Goal: Information Seeking & Learning: Understand process/instructions

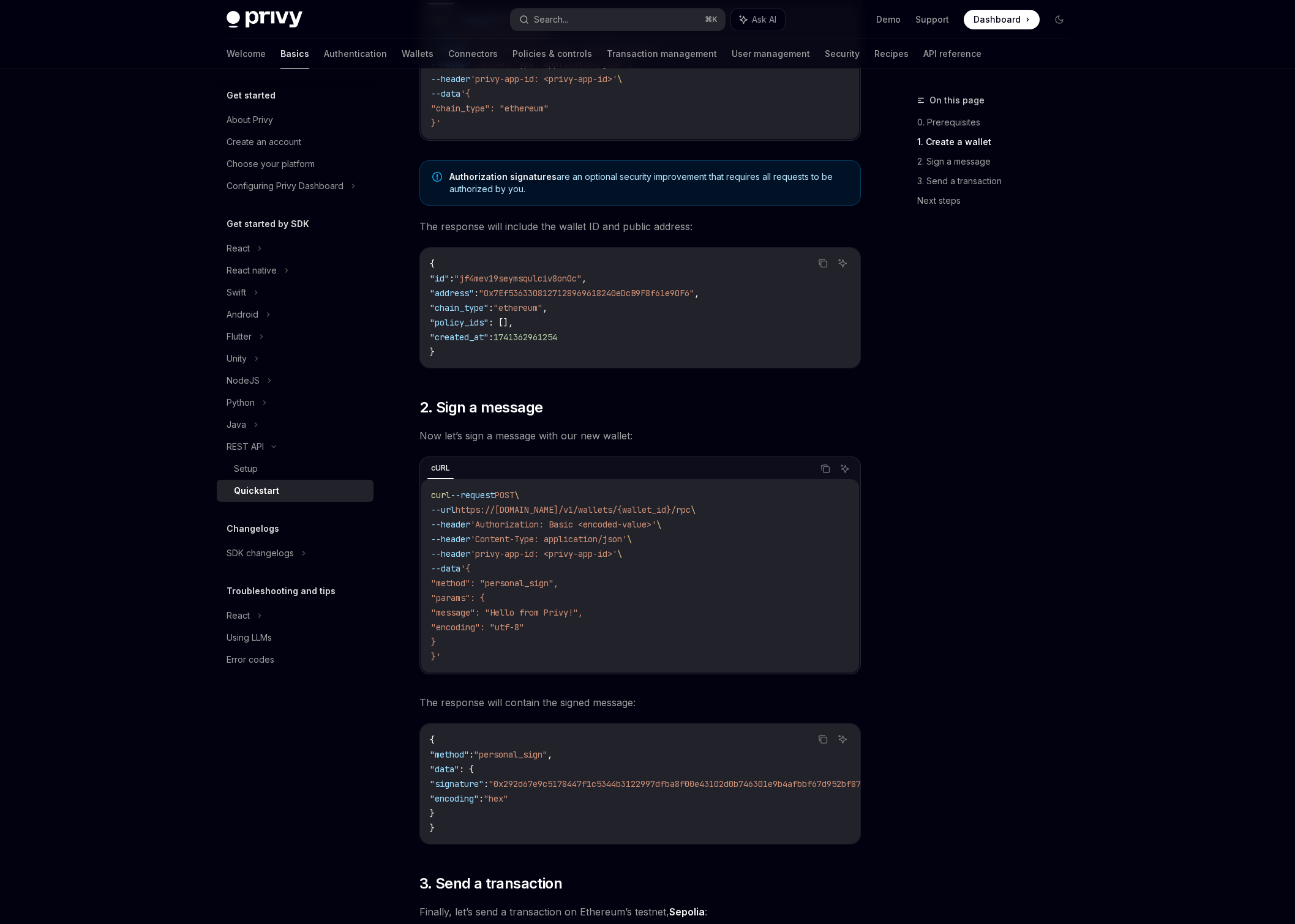
scroll to position [366, 0]
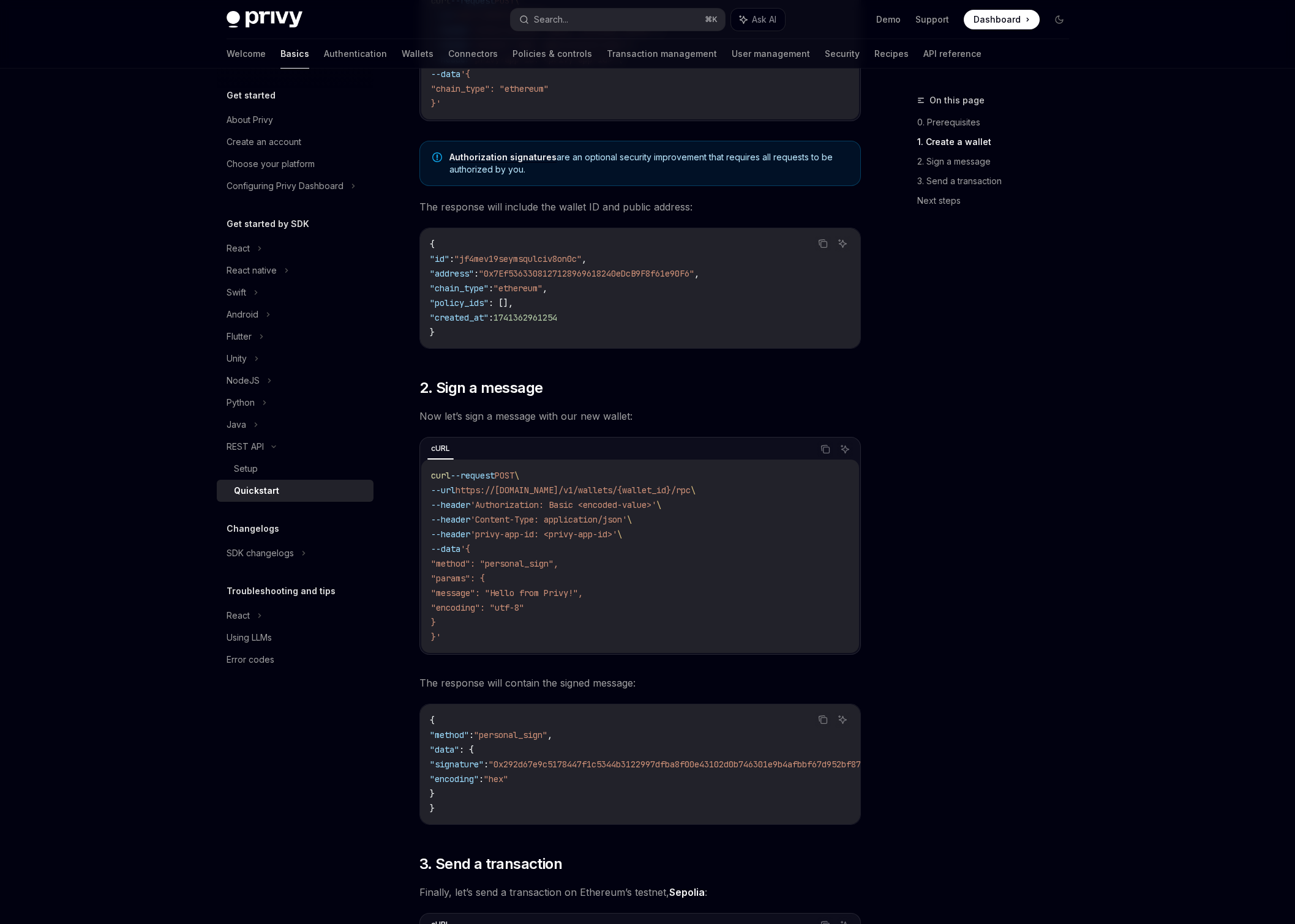
click at [656, 503] on span "'Authorization: Basic <encoded-value>'" at bounding box center [563, 505] width 186 height 11
click at [625, 506] on span "'Authorization: Basic <encoded-value>'" at bounding box center [563, 505] width 186 height 11
drag, startPoint x: 607, startPoint y: 505, endPoint x: 674, endPoint y: 500, distance: 67.2
click at [656, 500] on span "'Authorization: Basic <encoded-value>'" at bounding box center [563, 505] width 186 height 11
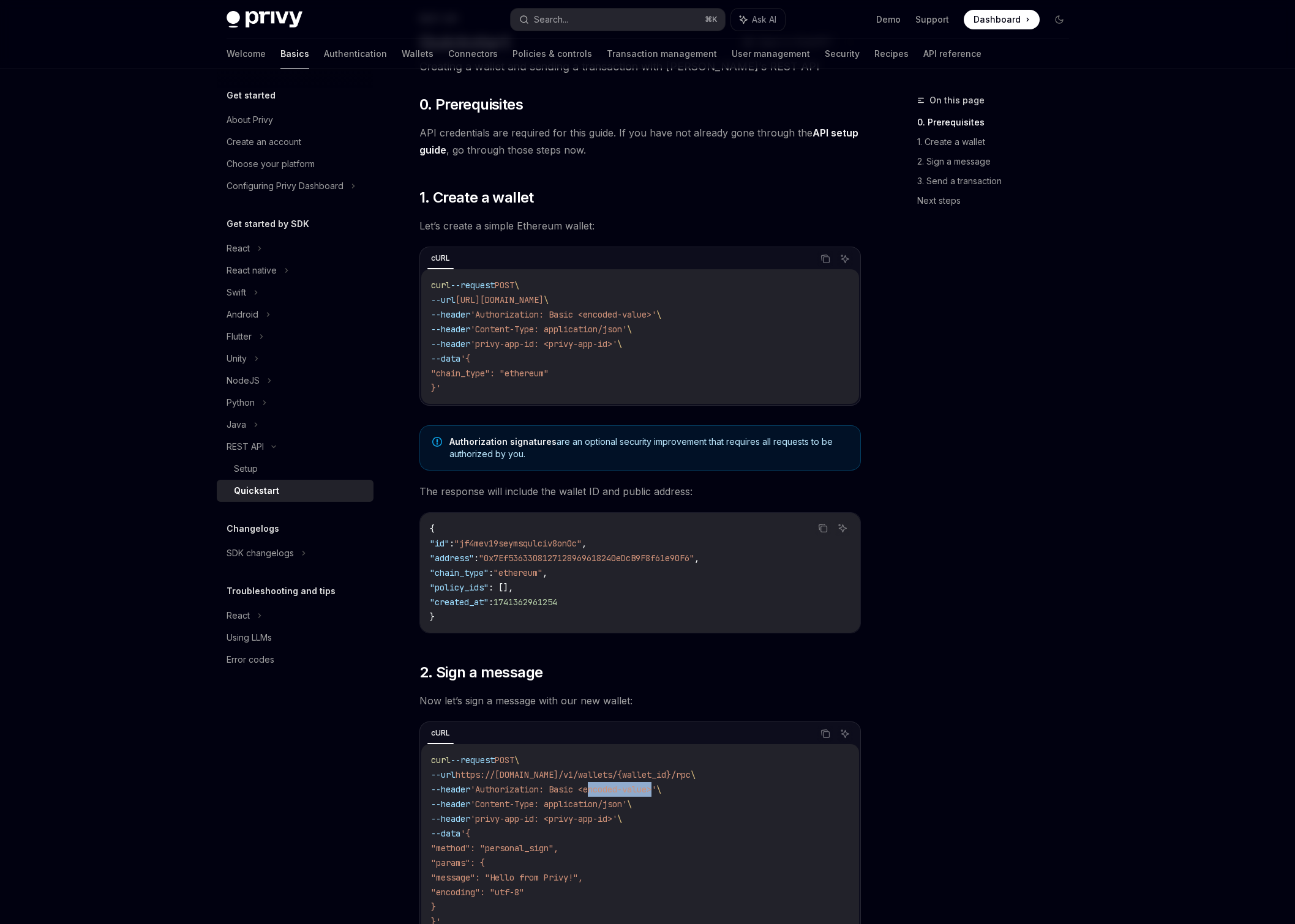
scroll to position [84, 0]
click at [537, 359] on code "curl --request POST \ --url https://api.privy.io/v1/wallets \ --header 'Authori…" at bounding box center [640, 333] width 418 height 117
click at [457, 392] on code "curl --request POST \ --url https://api.privy.io/v1/wallets \ --header 'Authori…" at bounding box center [640, 333] width 418 height 117
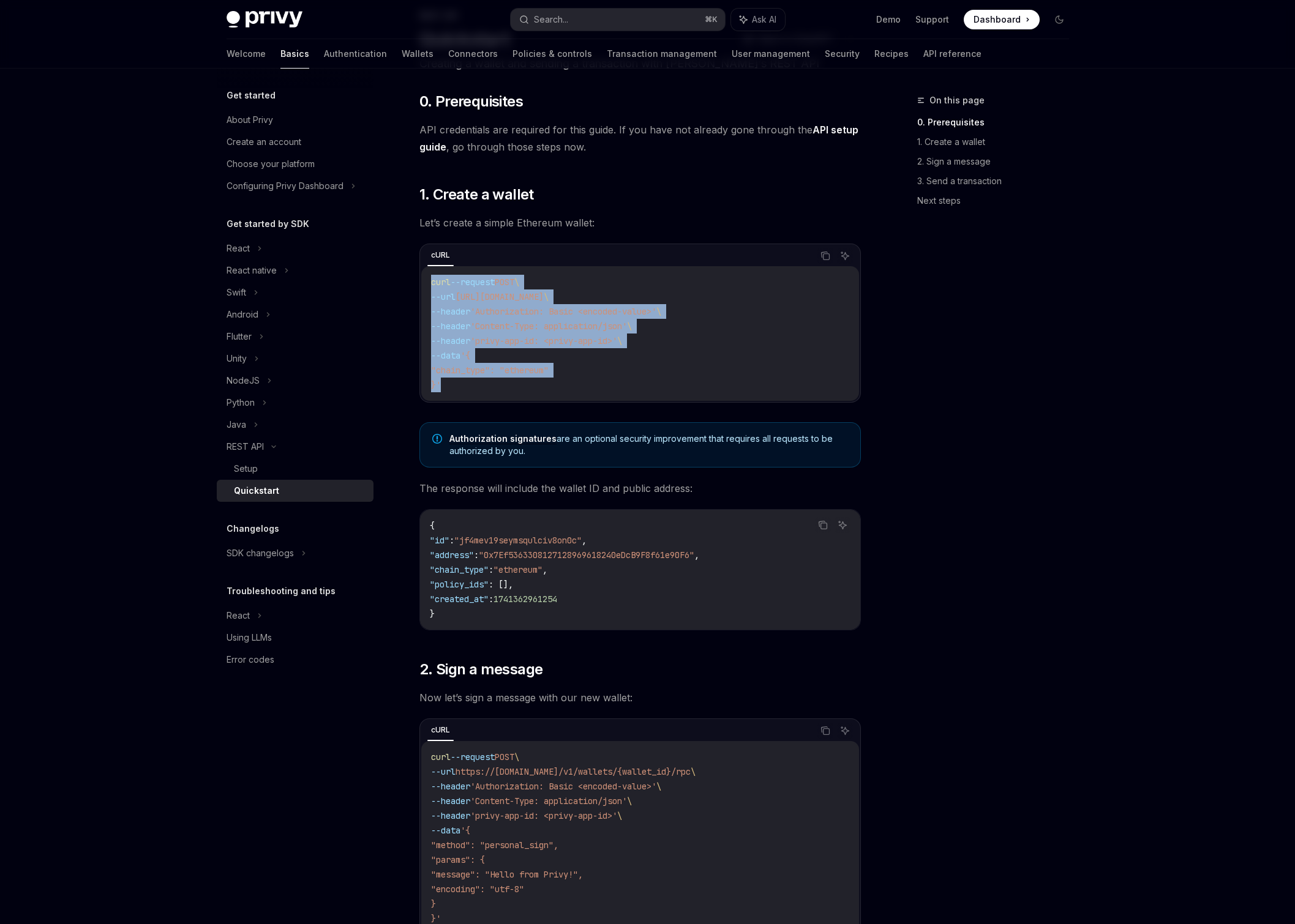
drag, startPoint x: 450, startPoint y: 386, endPoint x: 429, endPoint y: 277, distance: 111.0
click at [429, 277] on div "curl --request POST \ --url https://api.privy.io/v1/wallets \ --header 'Authori…" at bounding box center [639, 334] width 438 height 134
copy code "curl --request POST \ --url https://api.privy.io/v1/wallets \ --header 'Authori…"
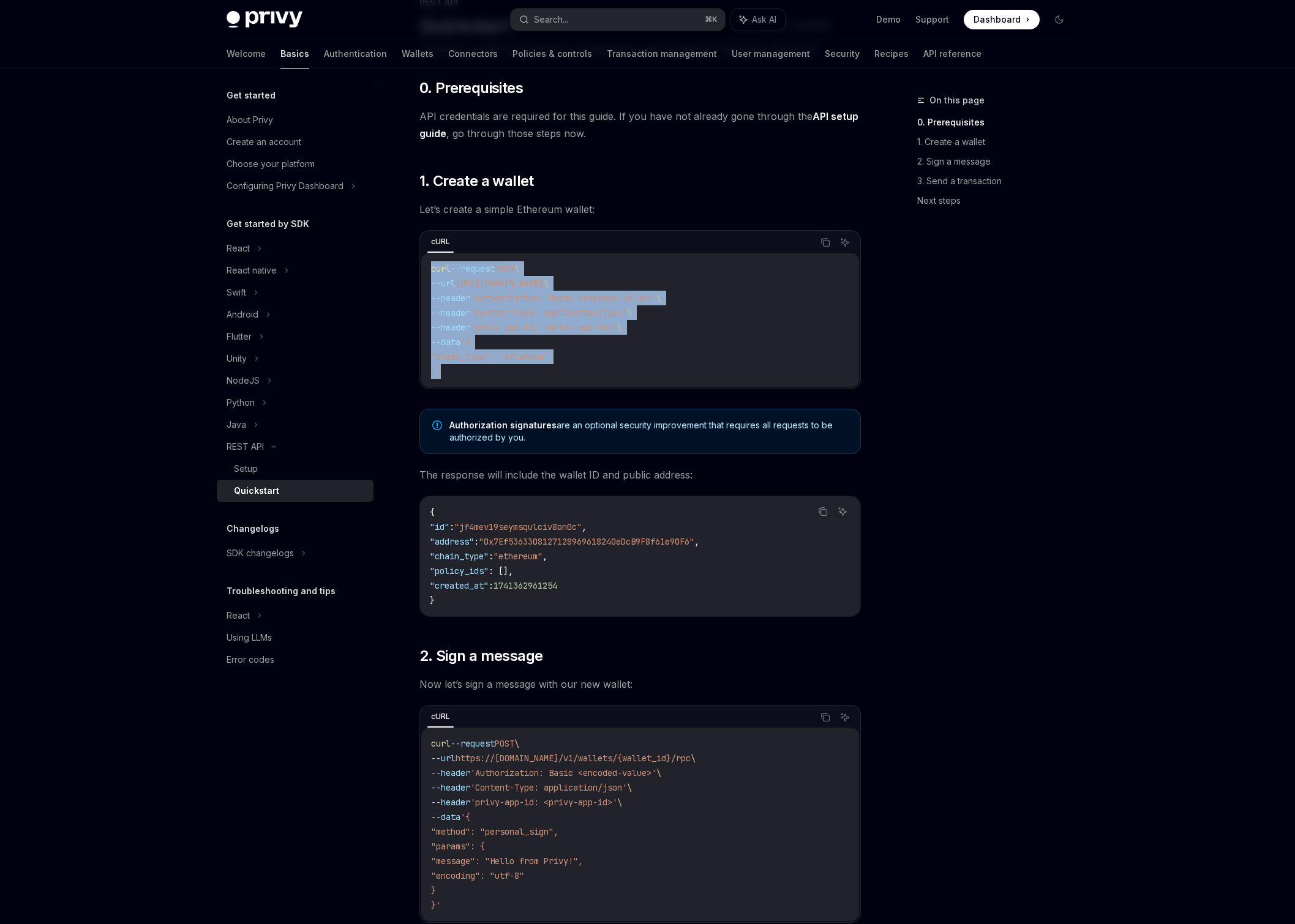
scroll to position [106, 0]
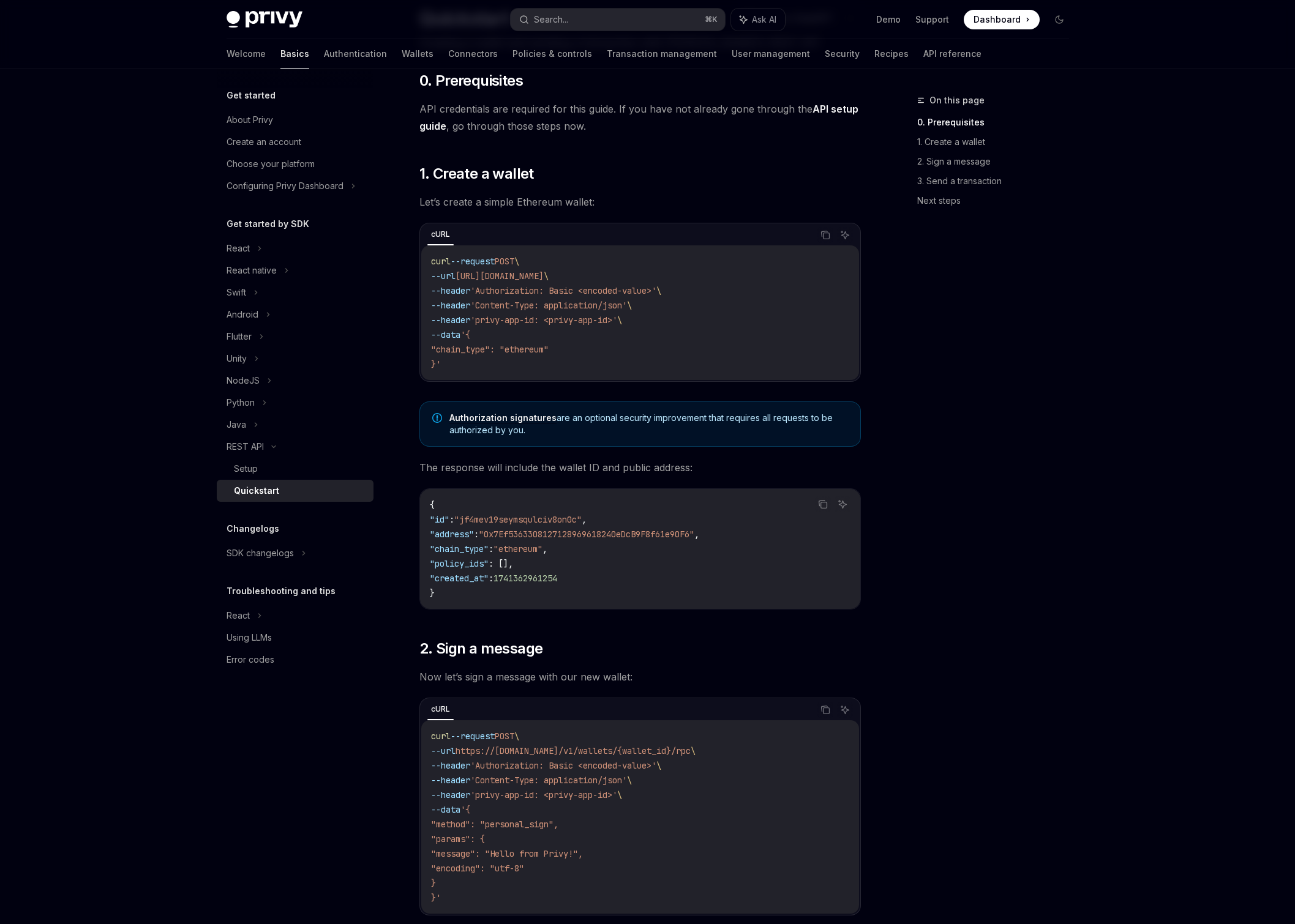
click at [535, 527] on code "{ "id" : "jf4mev19seymsqulciv8on0c" , "address" : "0x7Ef5363308127128969618240e…" at bounding box center [640, 548] width 421 height 103
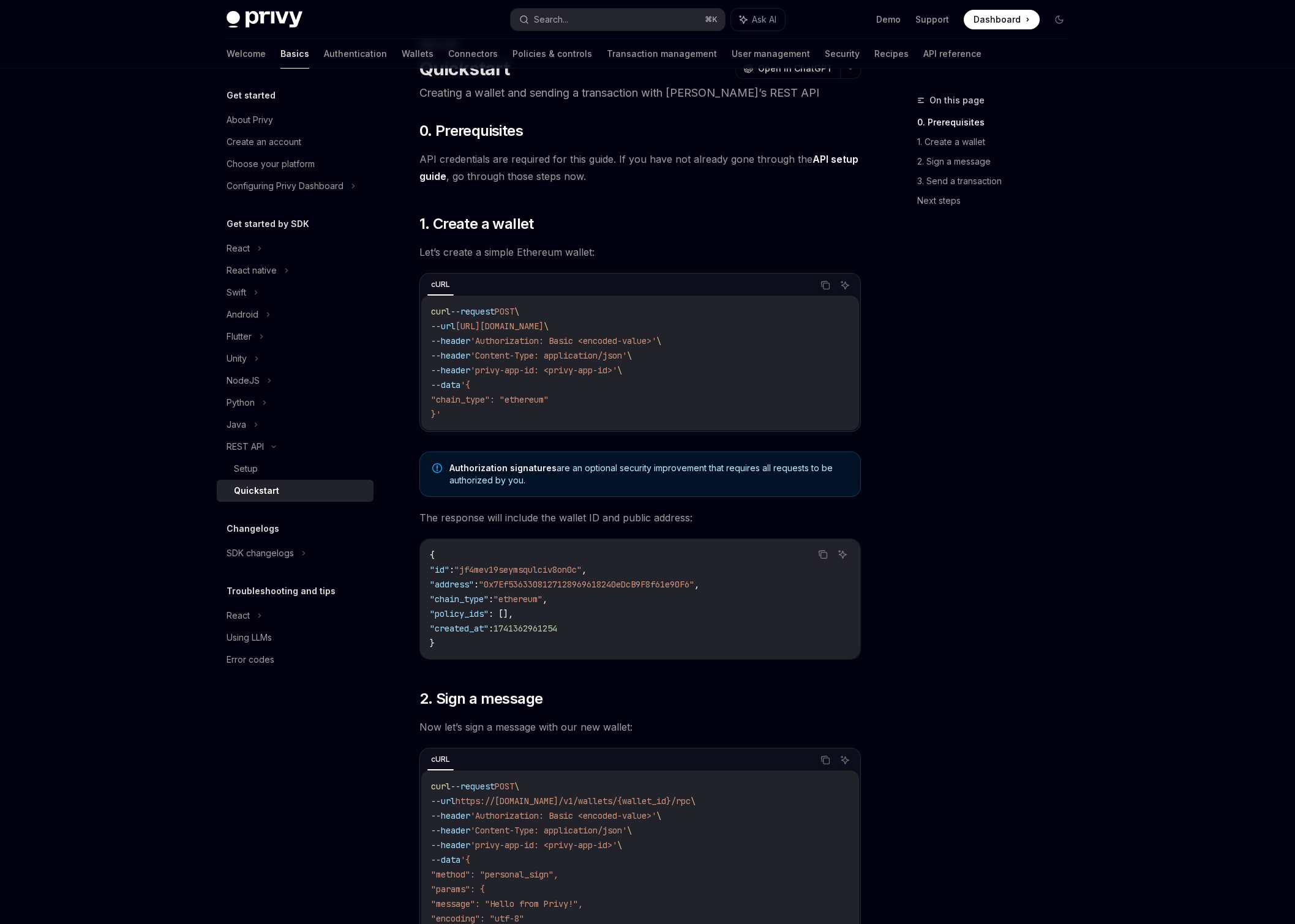
scroll to position [56, 0]
click at [451, 414] on code "curl --request POST \ --url https://api.privy.io/v1/wallets \ --header 'Authori…" at bounding box center [640, 361] width 418 height 117
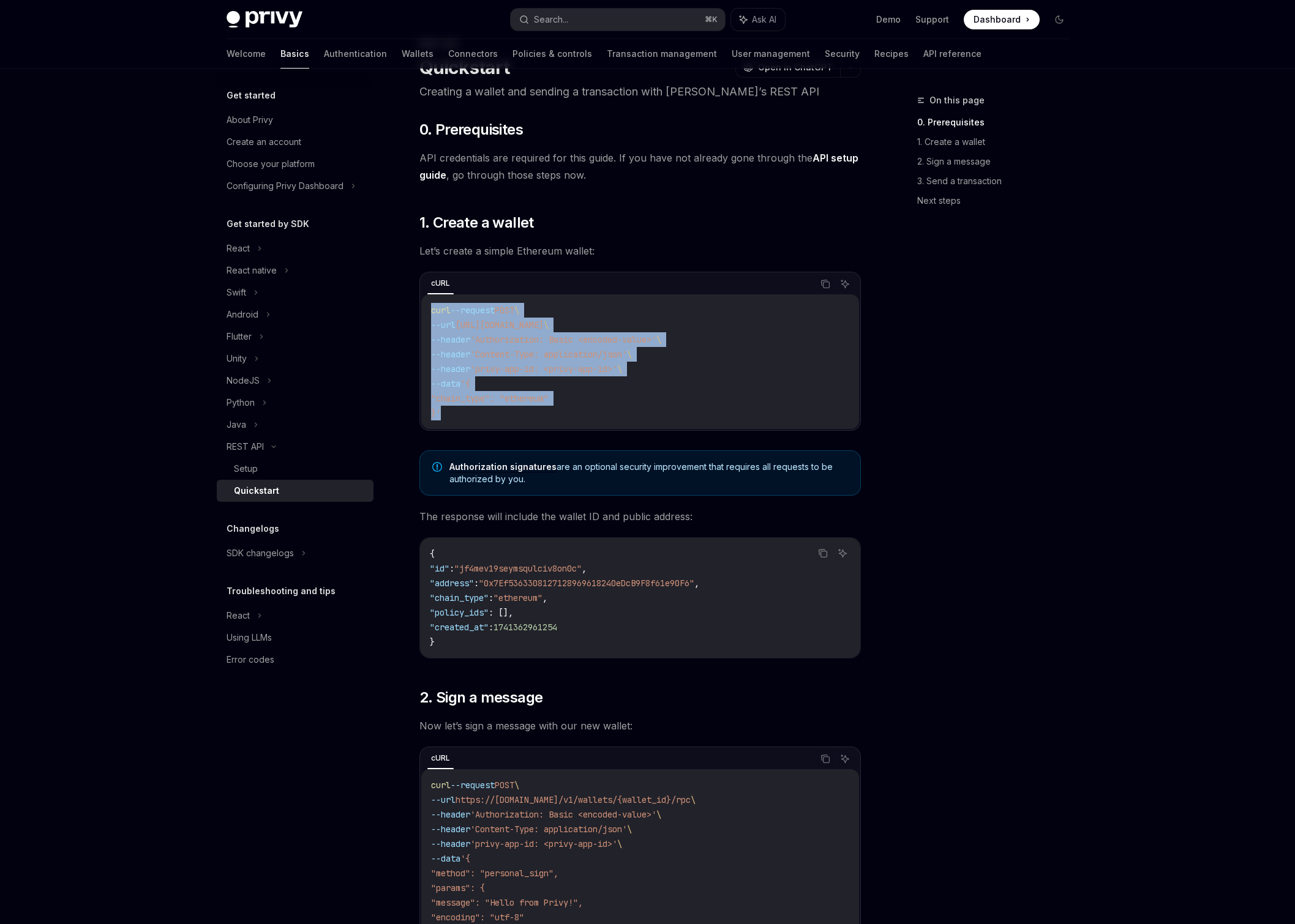
drag, startPoint x: 442, startPoint y: 416, endPoint x: 425, endPoint y: 308, distance: 109.3
click at [425, 308] on div "curl --request POST \ --url https://api.privy.io/v1/wallets \ --header 'Authori…" at bounding box center [639, 362] width 438 height 134
copy code "curl --request POST \ --url https://api.privy.io/v1/wallets \ --header 'Authori…"
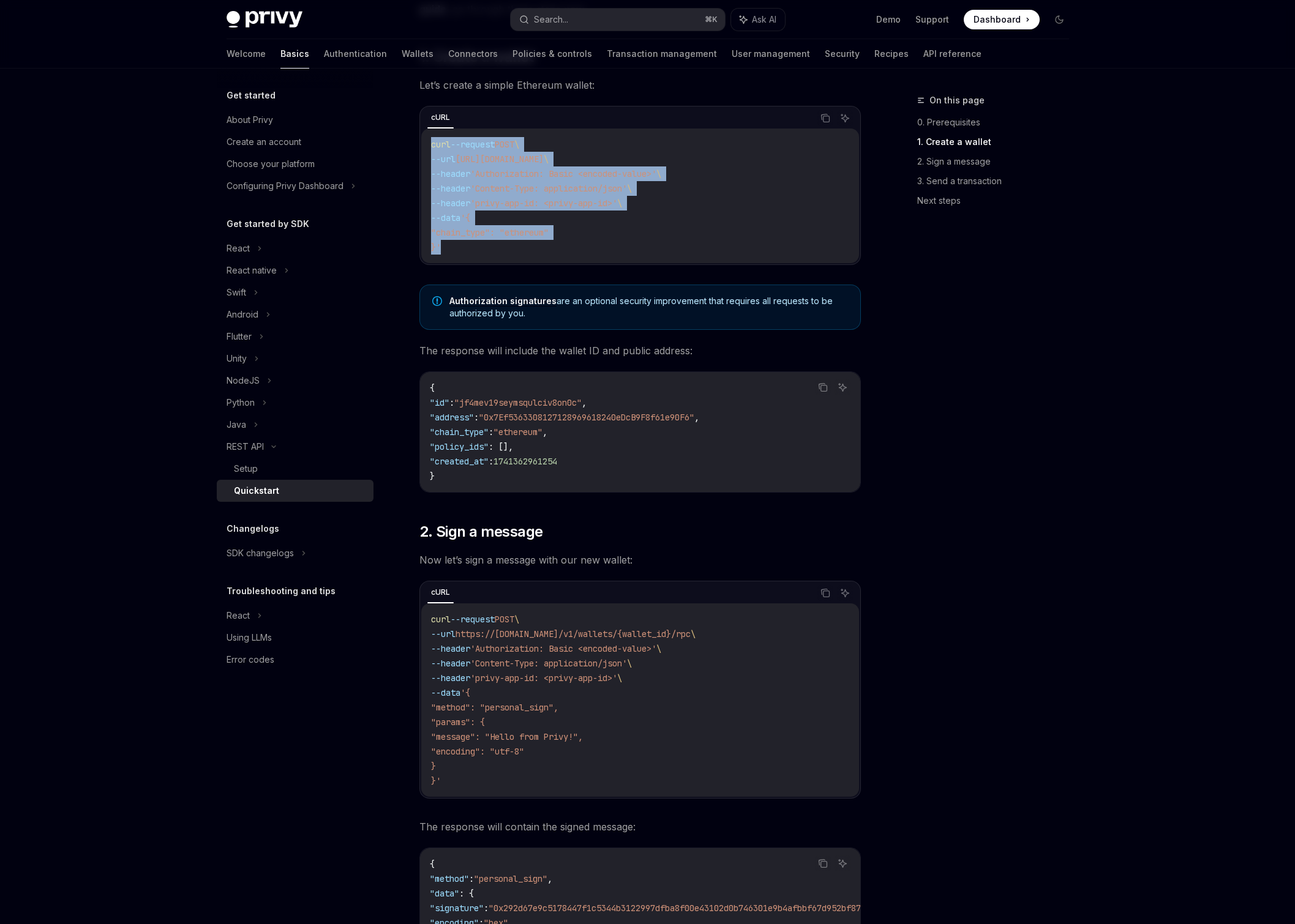
scroll to position [291, 0]
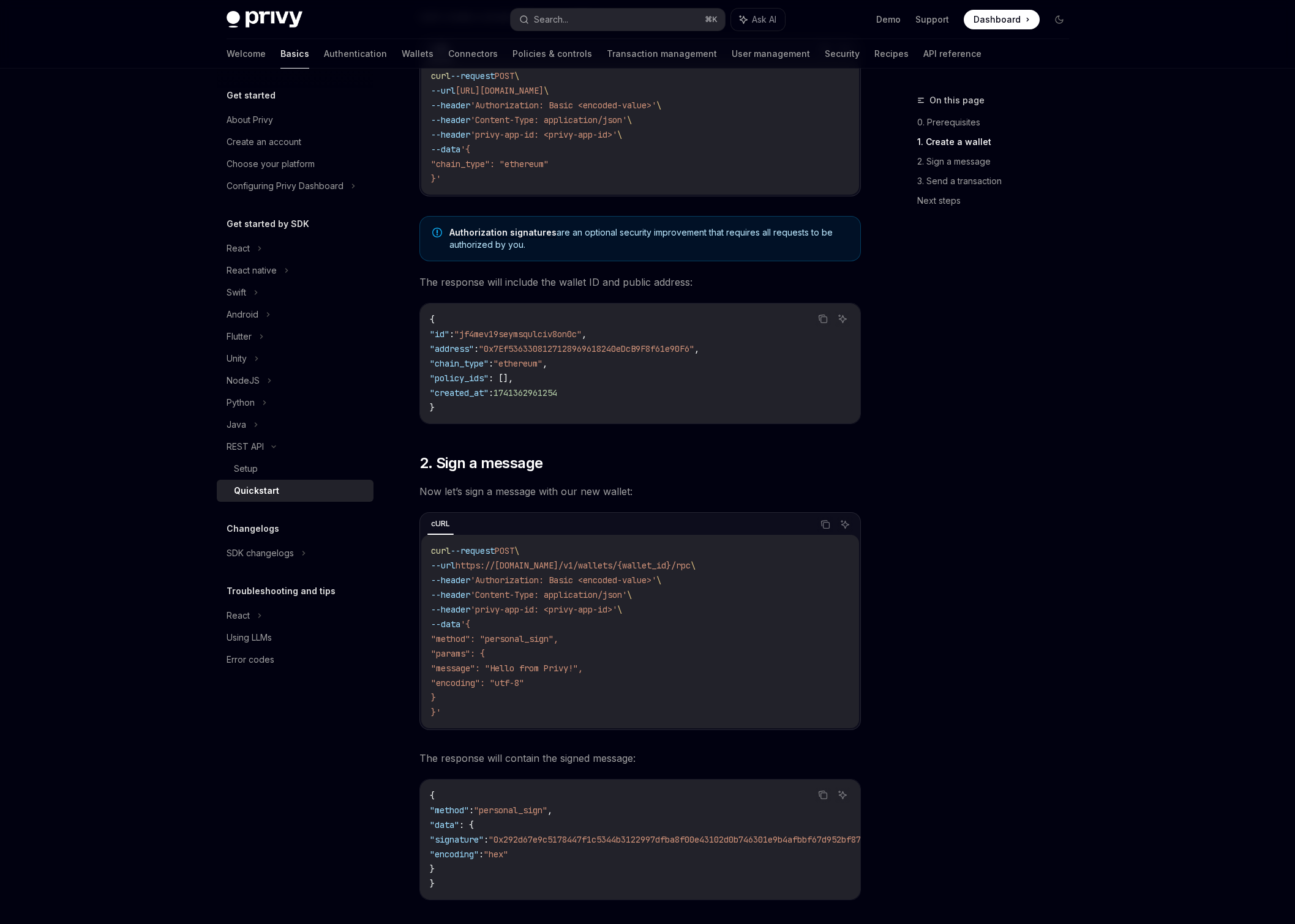
click at [539, 351] on span ""0x7Ef5363308127128969618240eDcB9F8f61e90F6"" at bounding box center [586, 348] width 216 height 11
copy span "0x7Ef5363308127128969618240eDcB9F8f61e90F6"
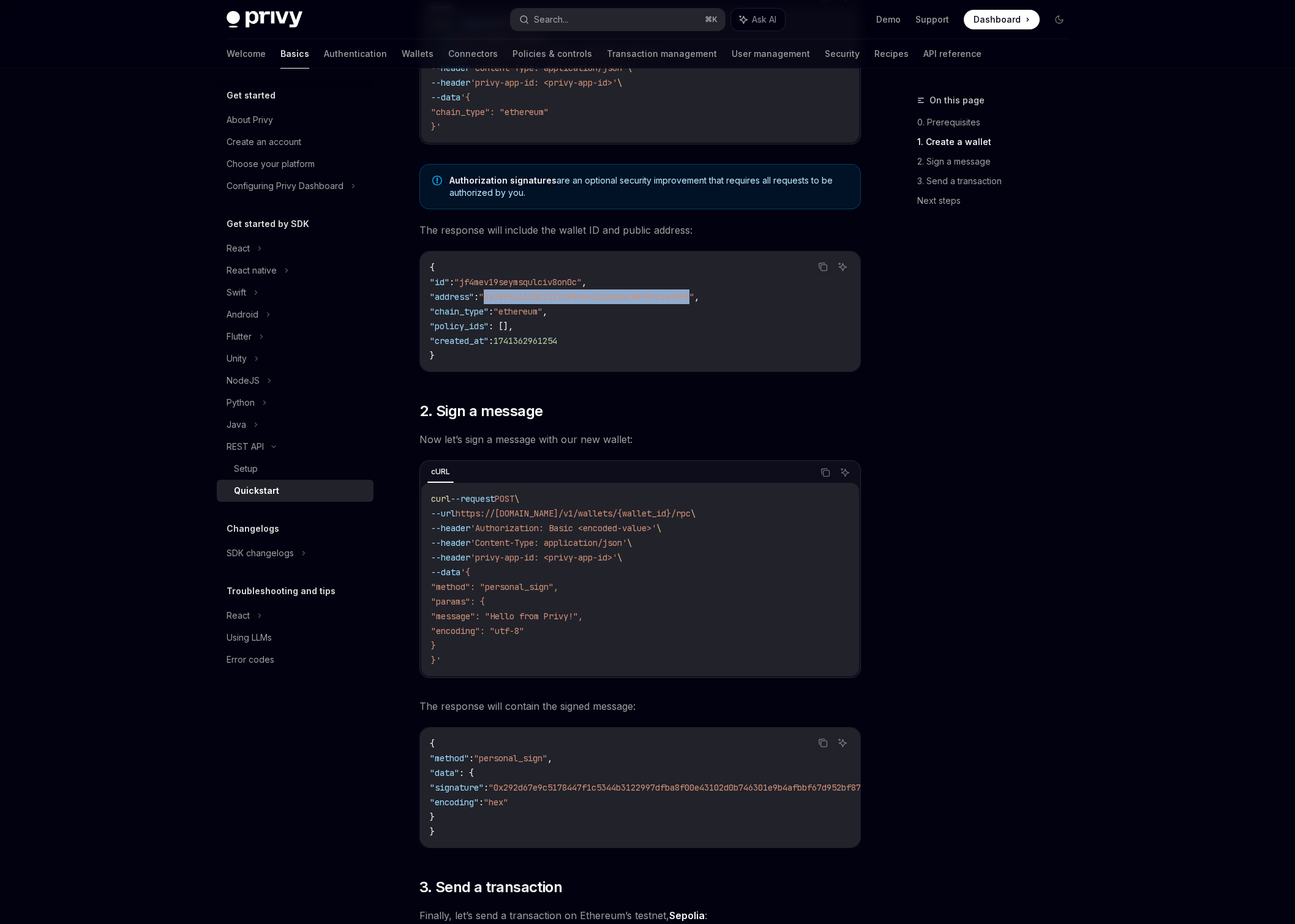
scroll to position [561, 0]
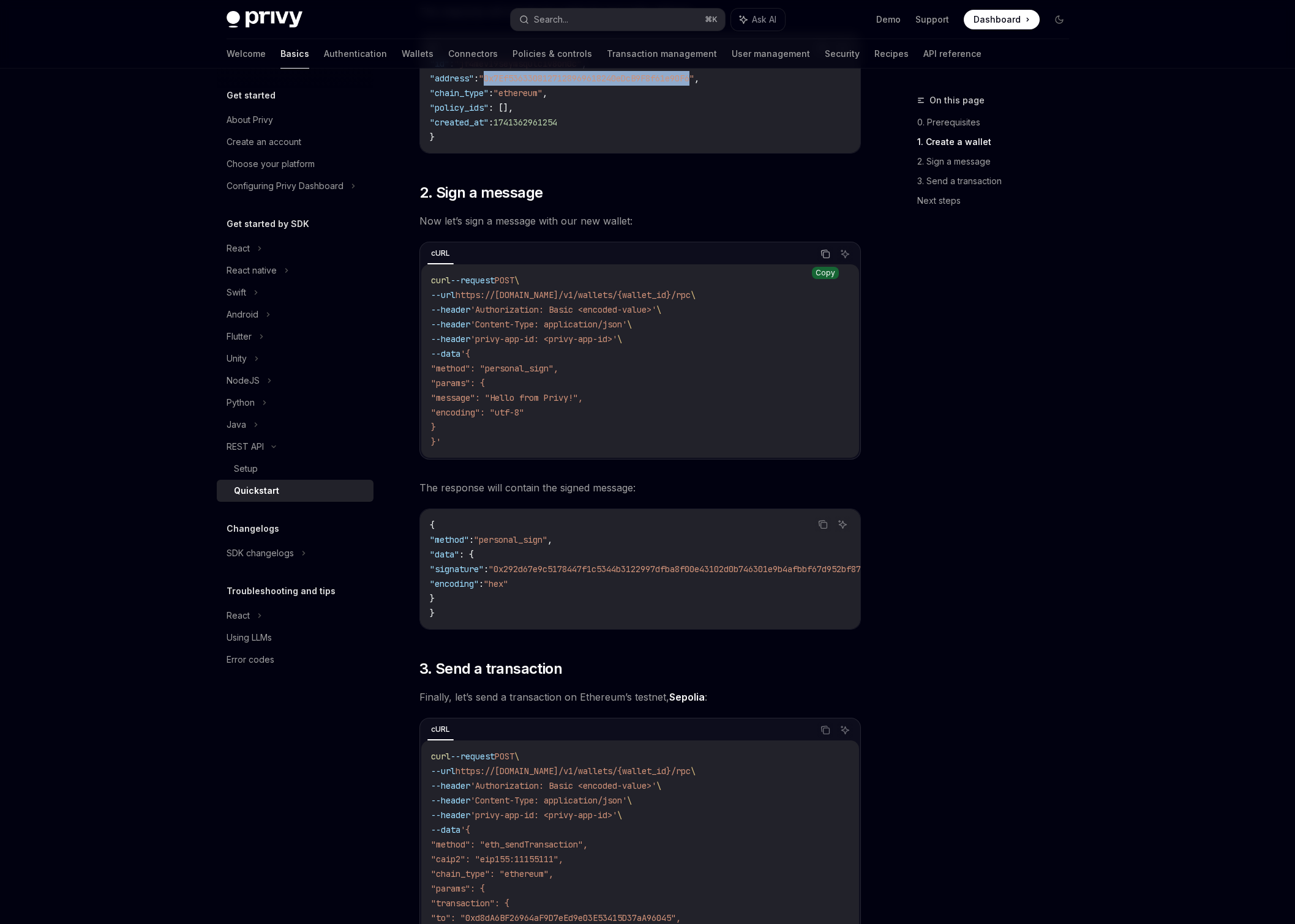
click at [826, 255] on icon "Copy the contents from the code block" at bounding box center [825, 253] width 10 height 10
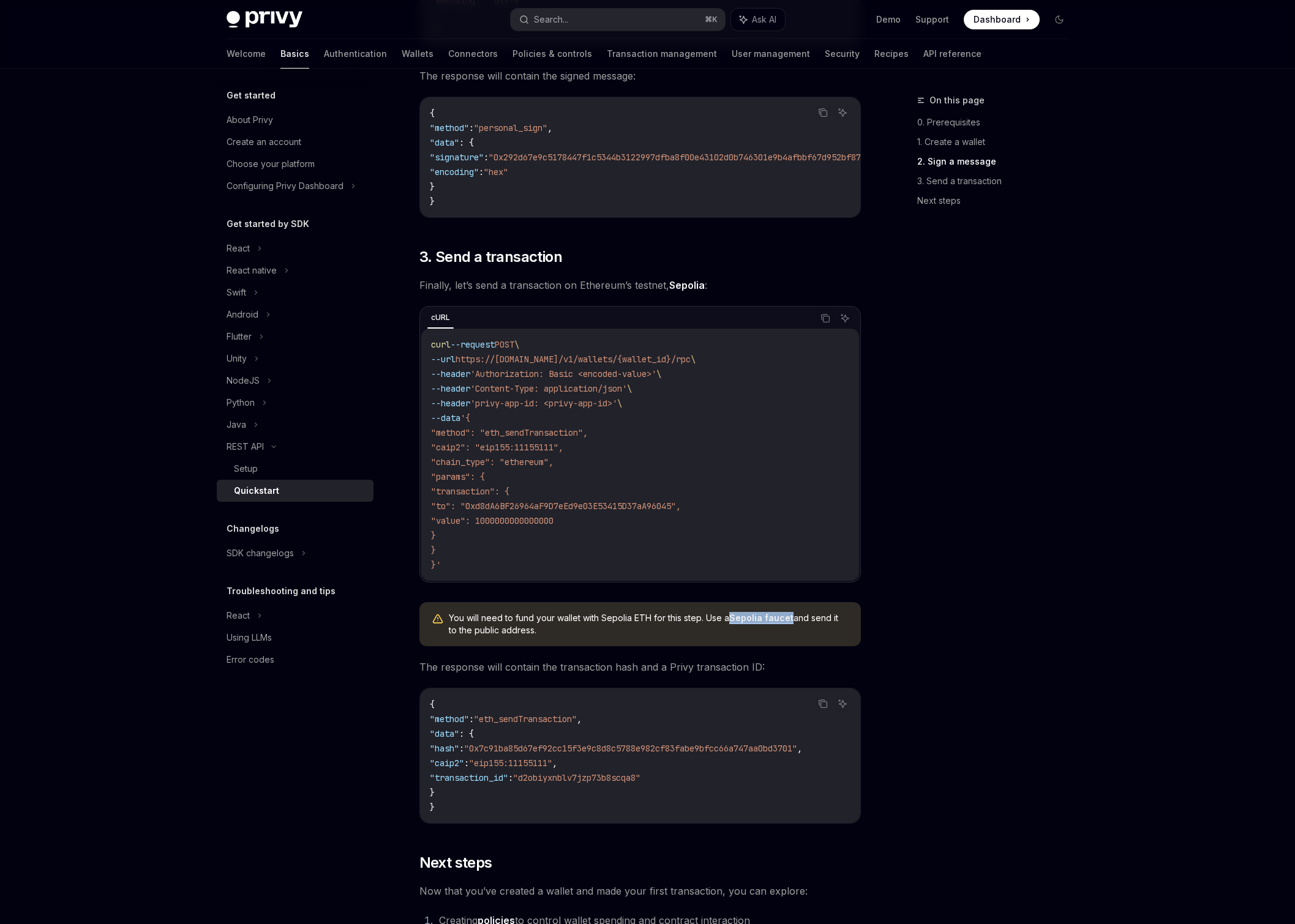
scroll to position [967, 0]
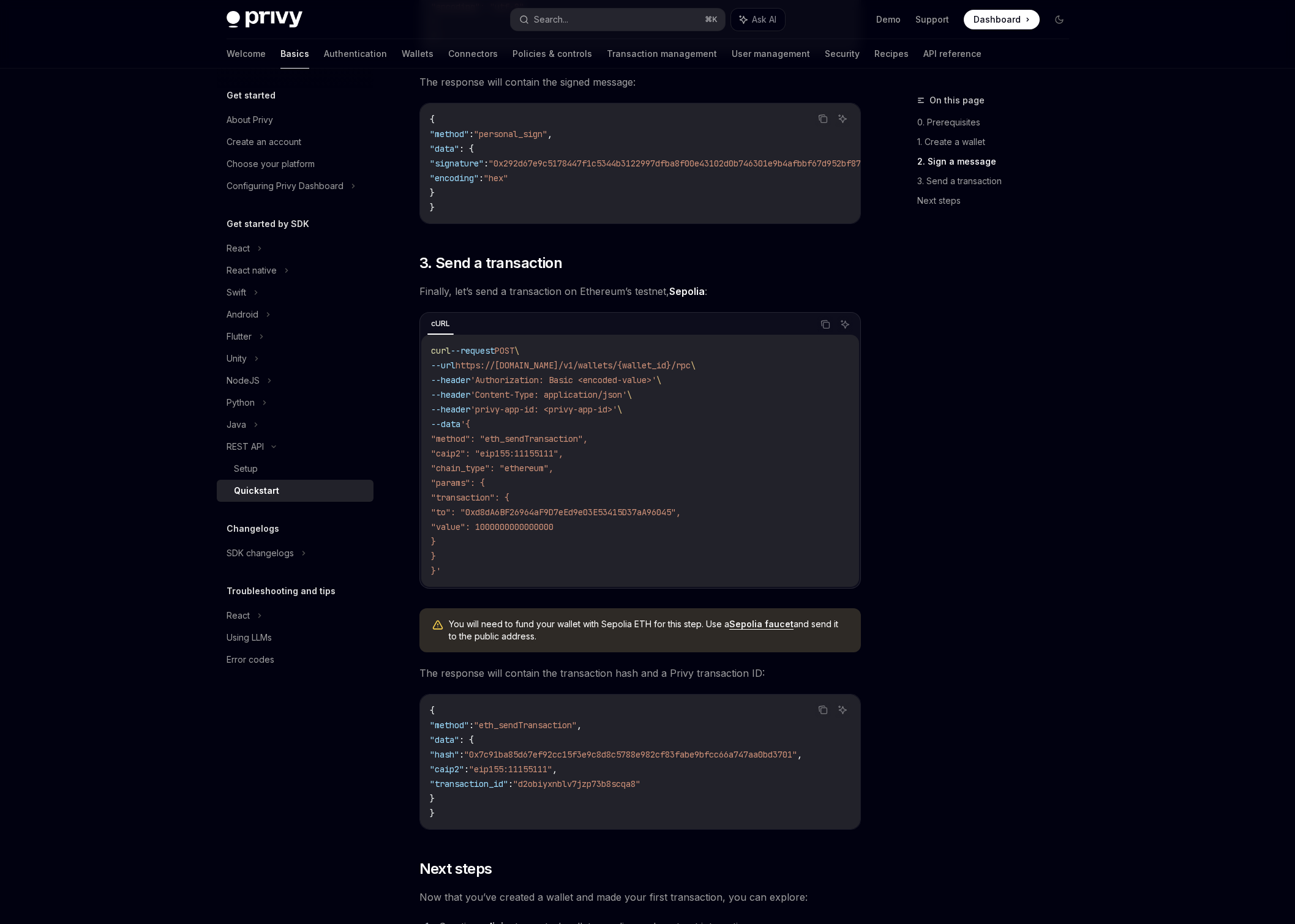
click at [616, 476] on code "curl --request POST \ --url https://api.privy.io/v1/wallets/{wallet_id}/rpc \ -…" at bounding box center [640, 461] width 418 height 235
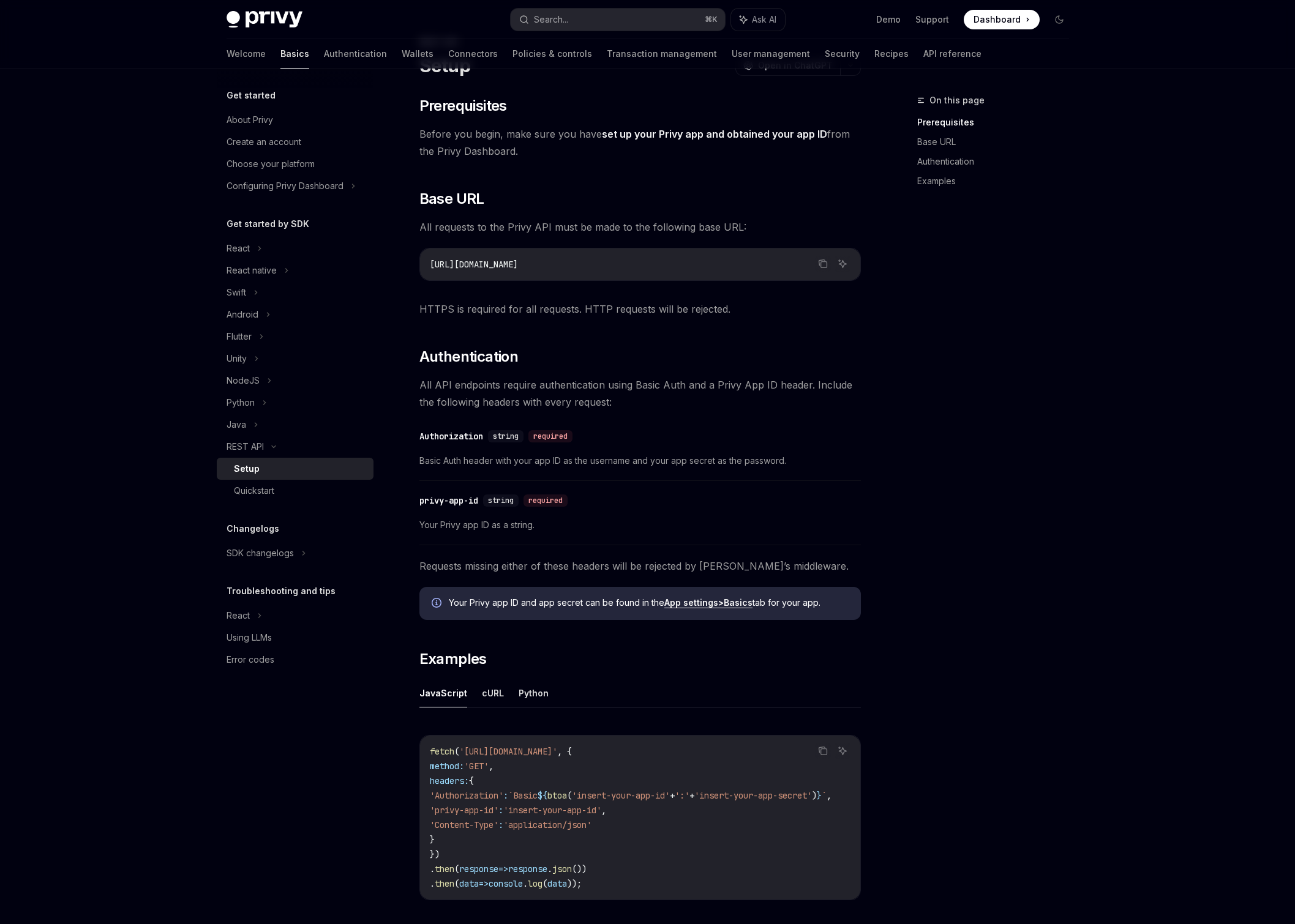
scroll to position [57, 0]
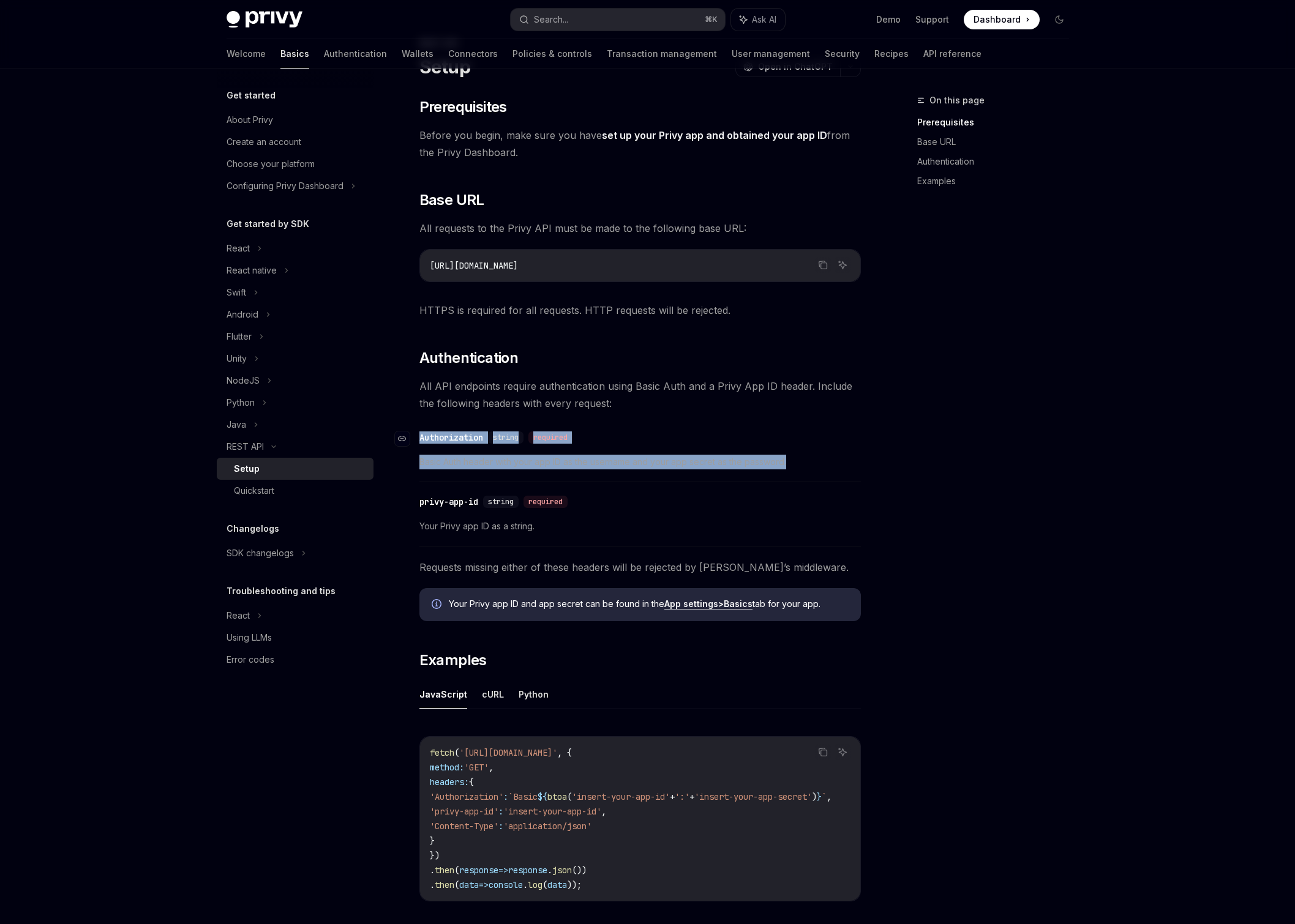
drag, startPoint x: 794, startPoint y: 463, endPoint x: 414, endPoint y: 441, distance: 380.6
click at [419, 441] on div "​ Authorization string required Basic Auth header with your app ID as the usern…" at bounding box center [640, 453] width 442 height 58
copy div "​ Authorization string required Basic Auth header with your app ID as the usern…"
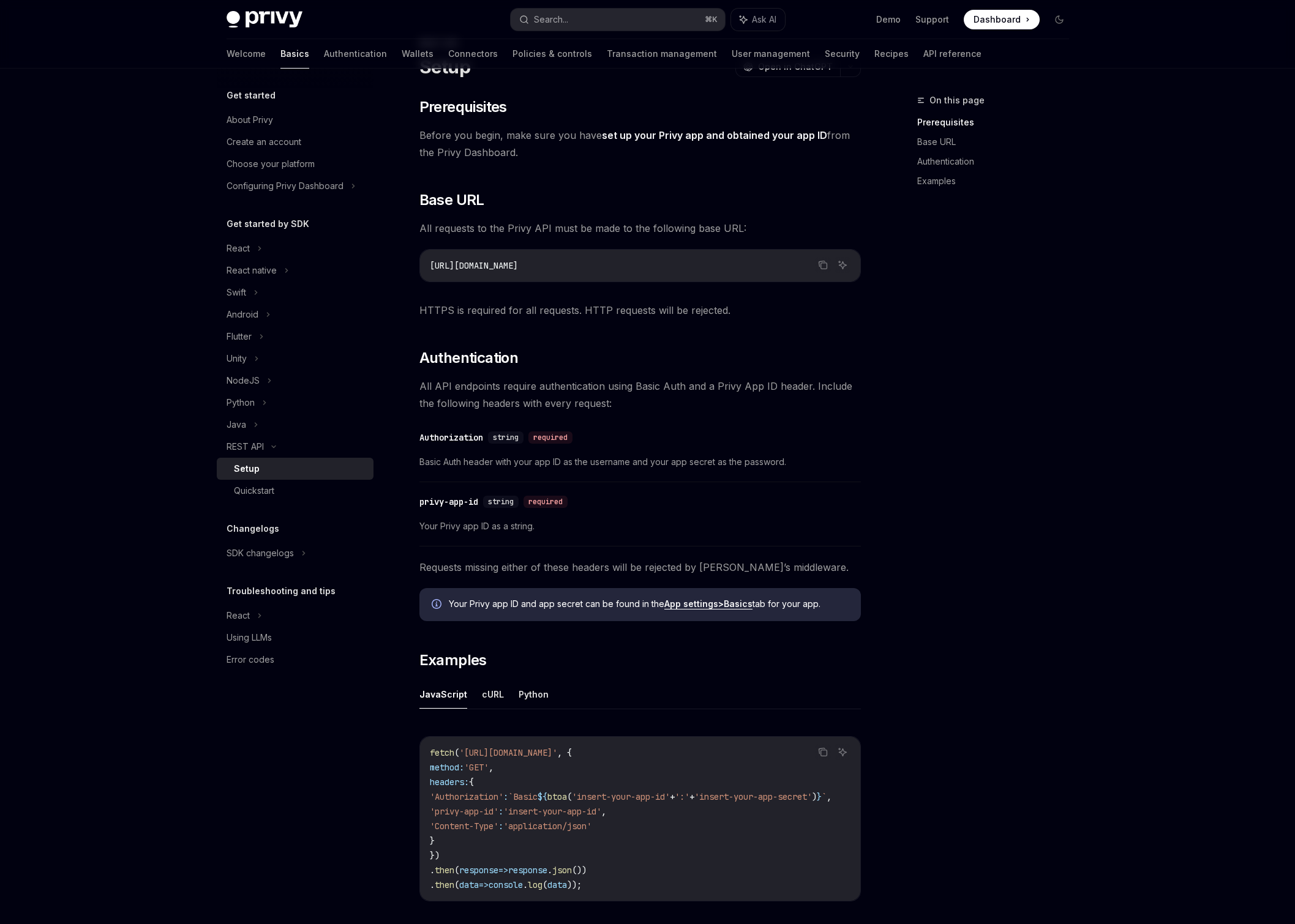
click at [659, 402] on span "All API endpoints require authentication using Basic Auth and a Privy App ID he…" at bounding box center [640, 395] width 442 height 34
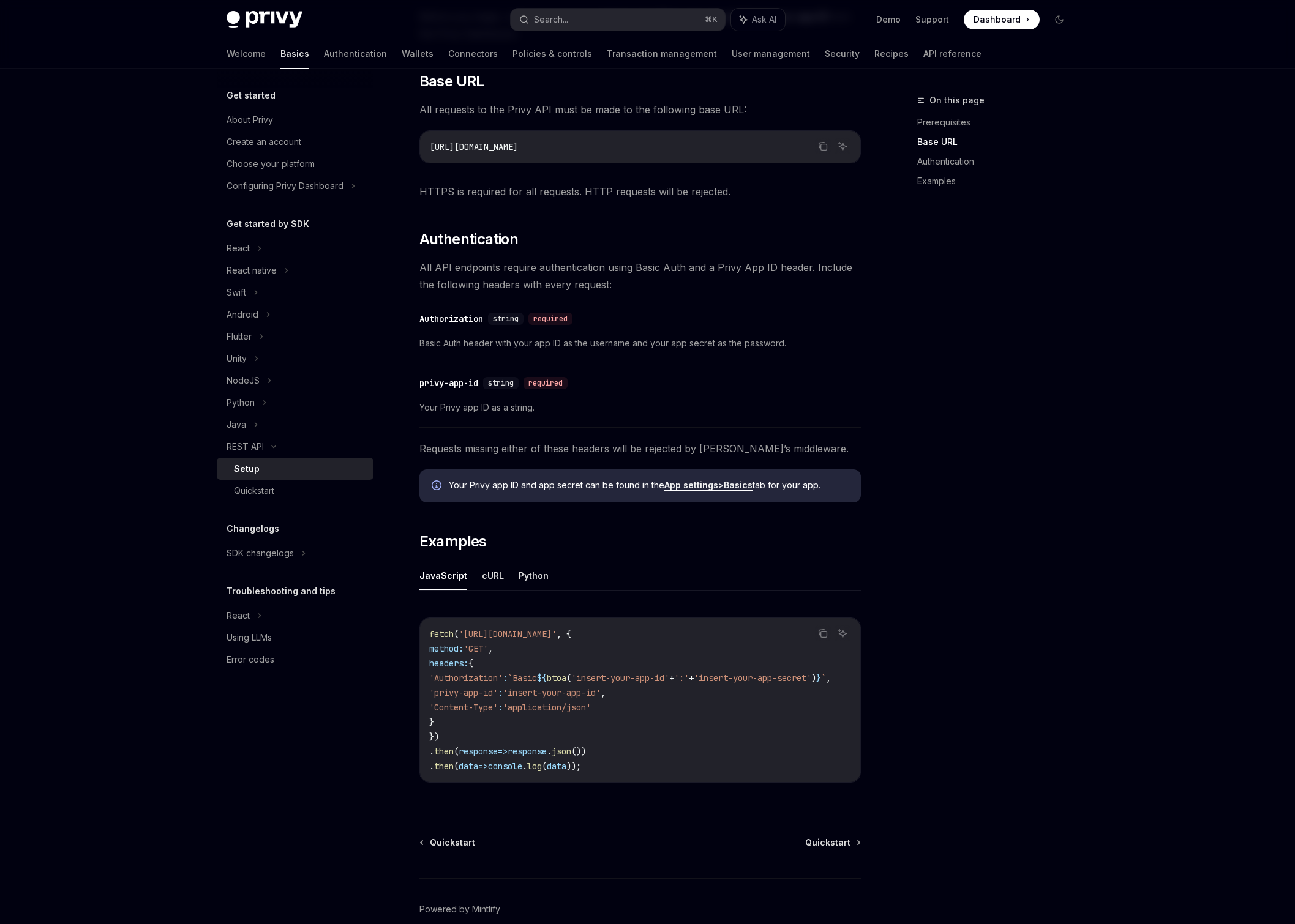
scroll to position [0, 0]
click at [492, 571] on button "cURL" at bounding box center [493, 575] width 22 height 29
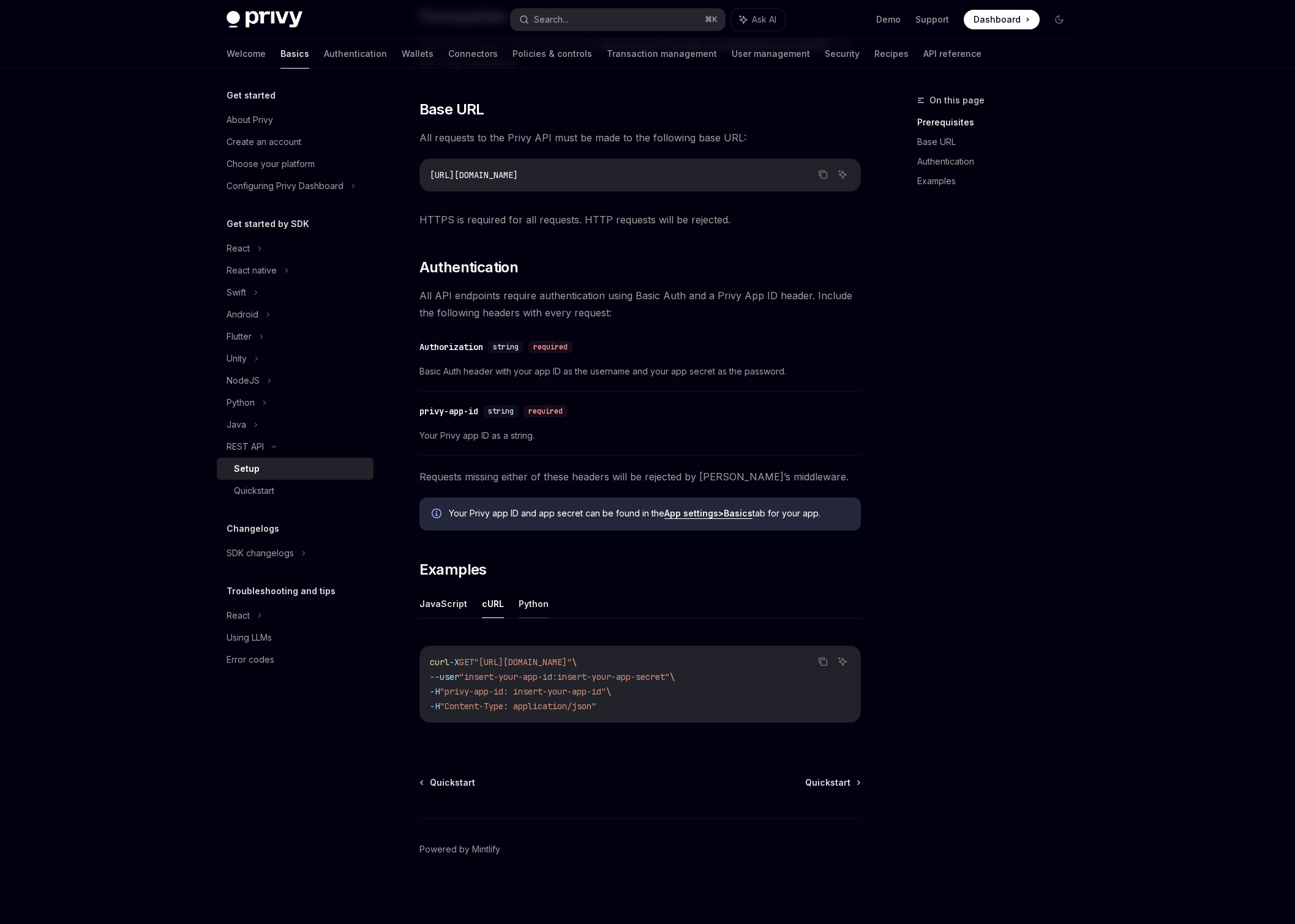
click at [518, 600] on button "Python" at bounding box center [533, 603] width 30 height 29
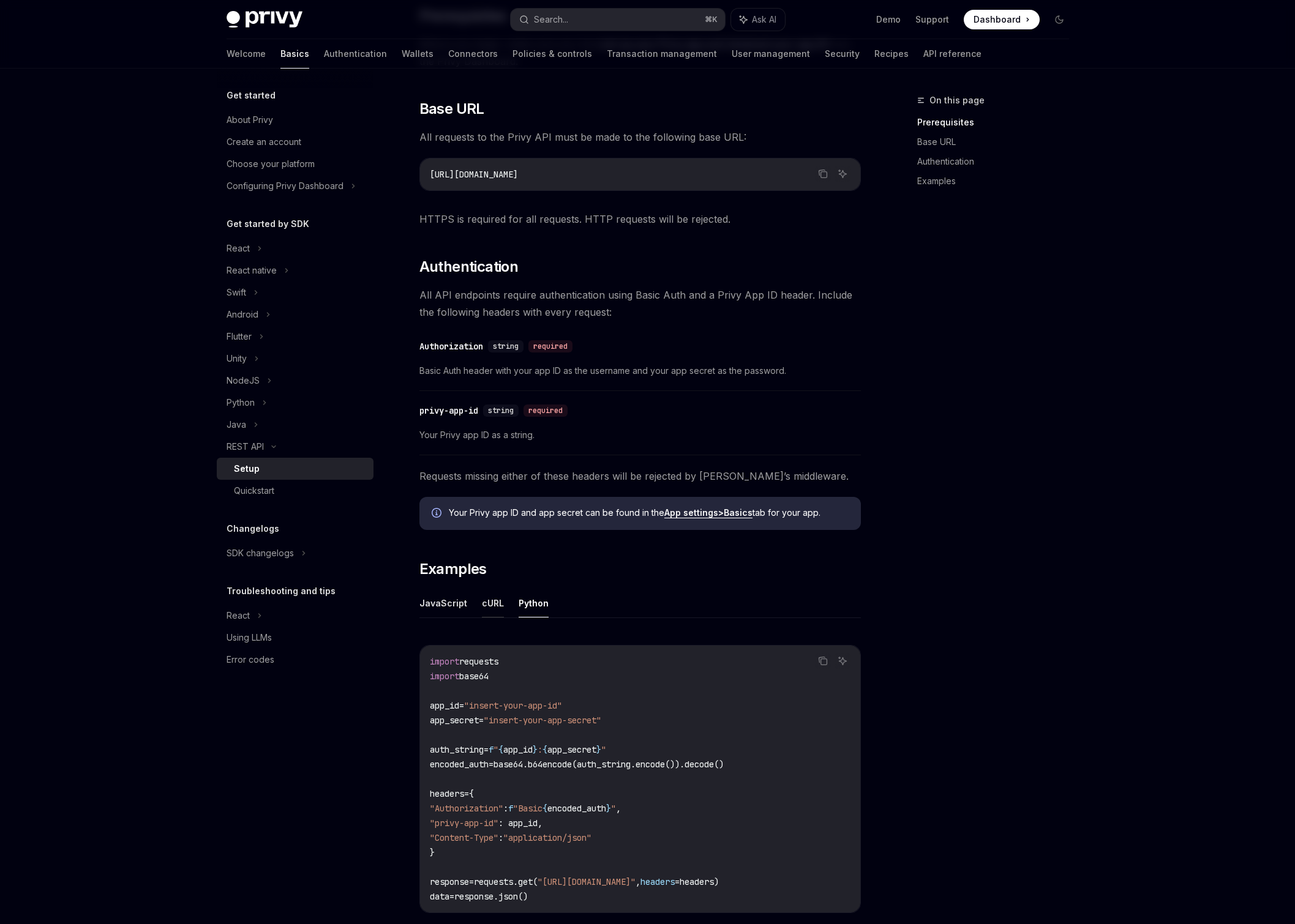
click at [482, 604] on button "cURL" at bounding box center [493, 603] width 22 height 29
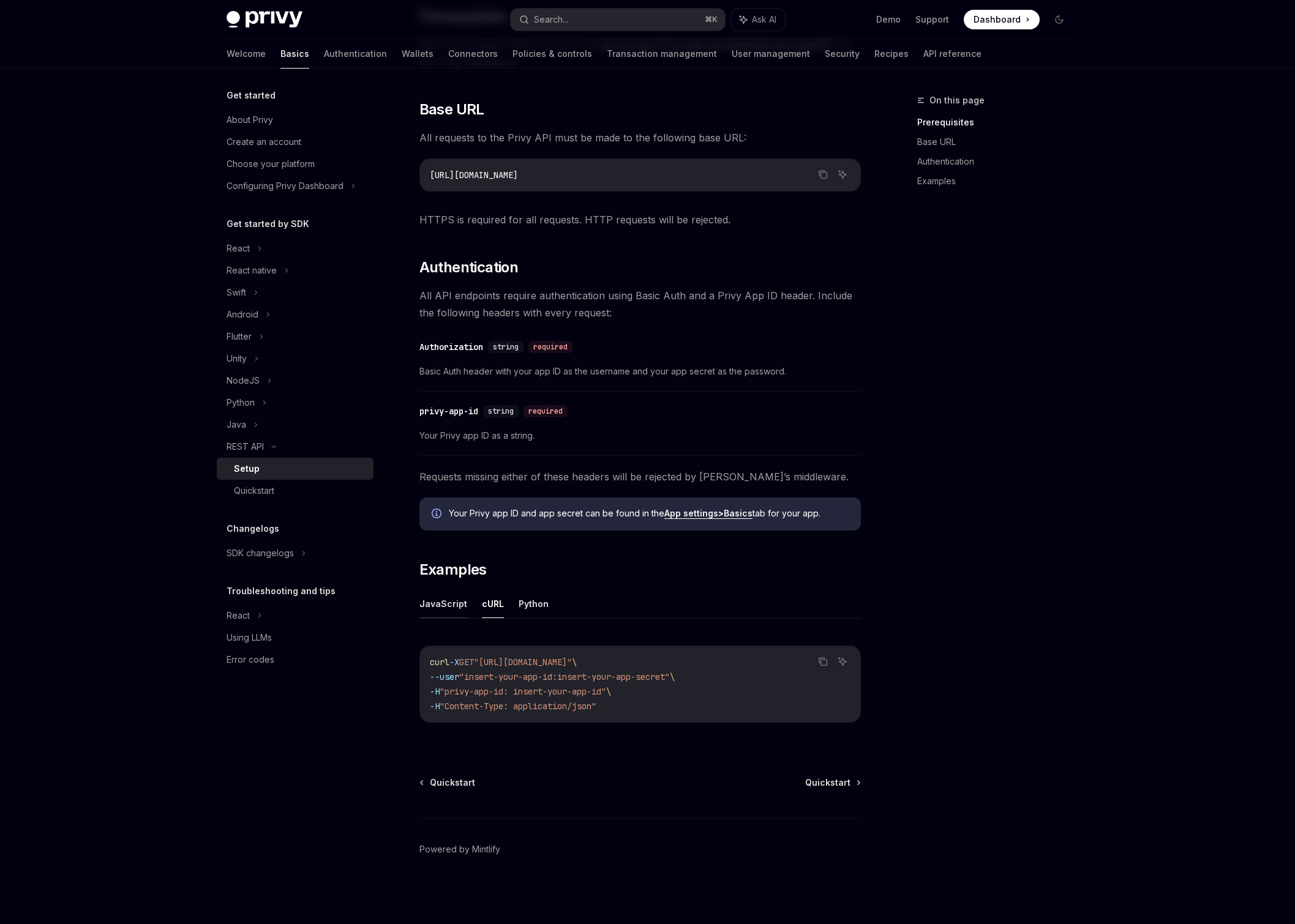
click at [444, 599] on button "JavaScript" at bounding box center [443, 603] width 48 height 29
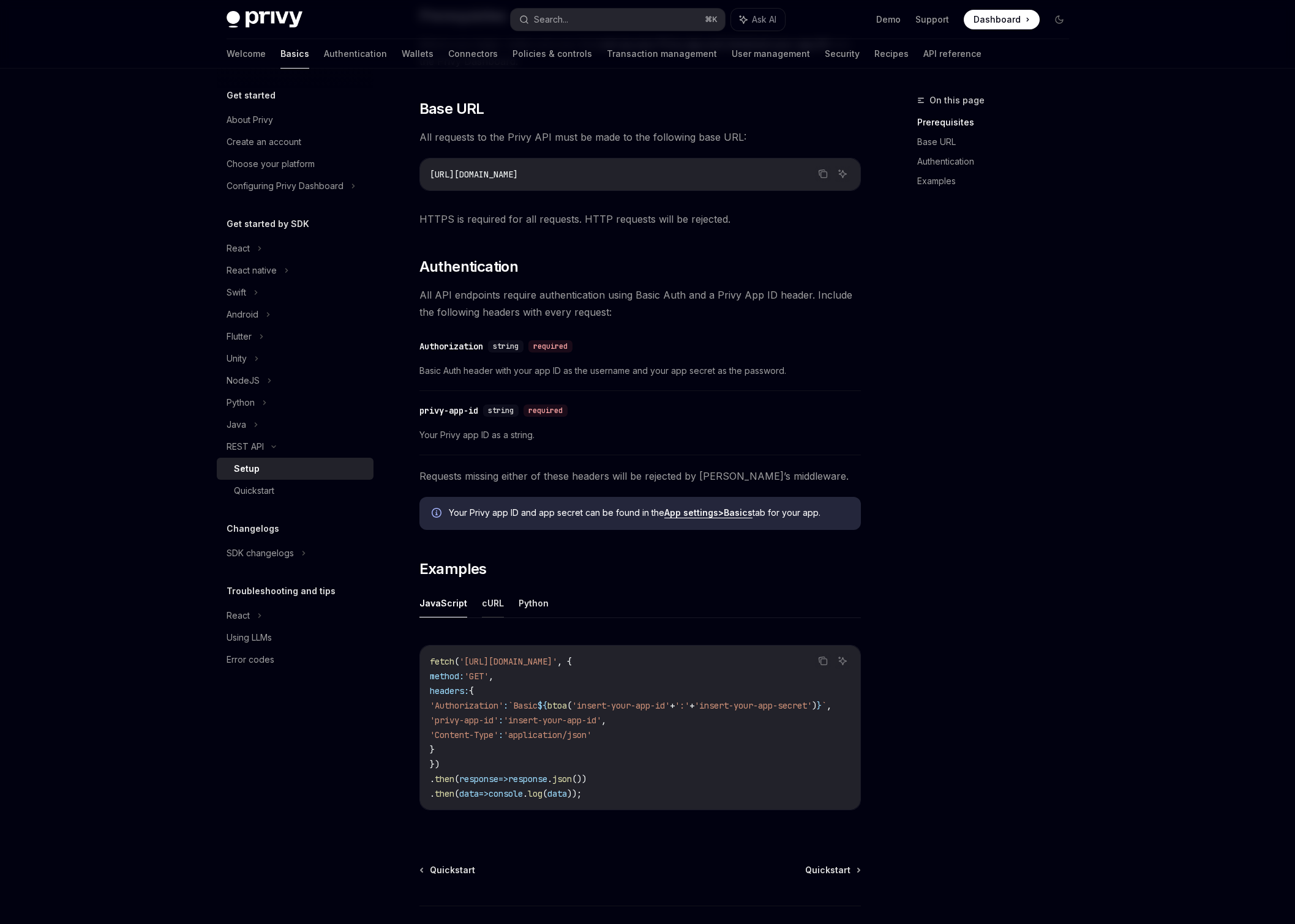
click at [489, 600] on button "cURL" at bounding box center [493, 603] width 22 height 29
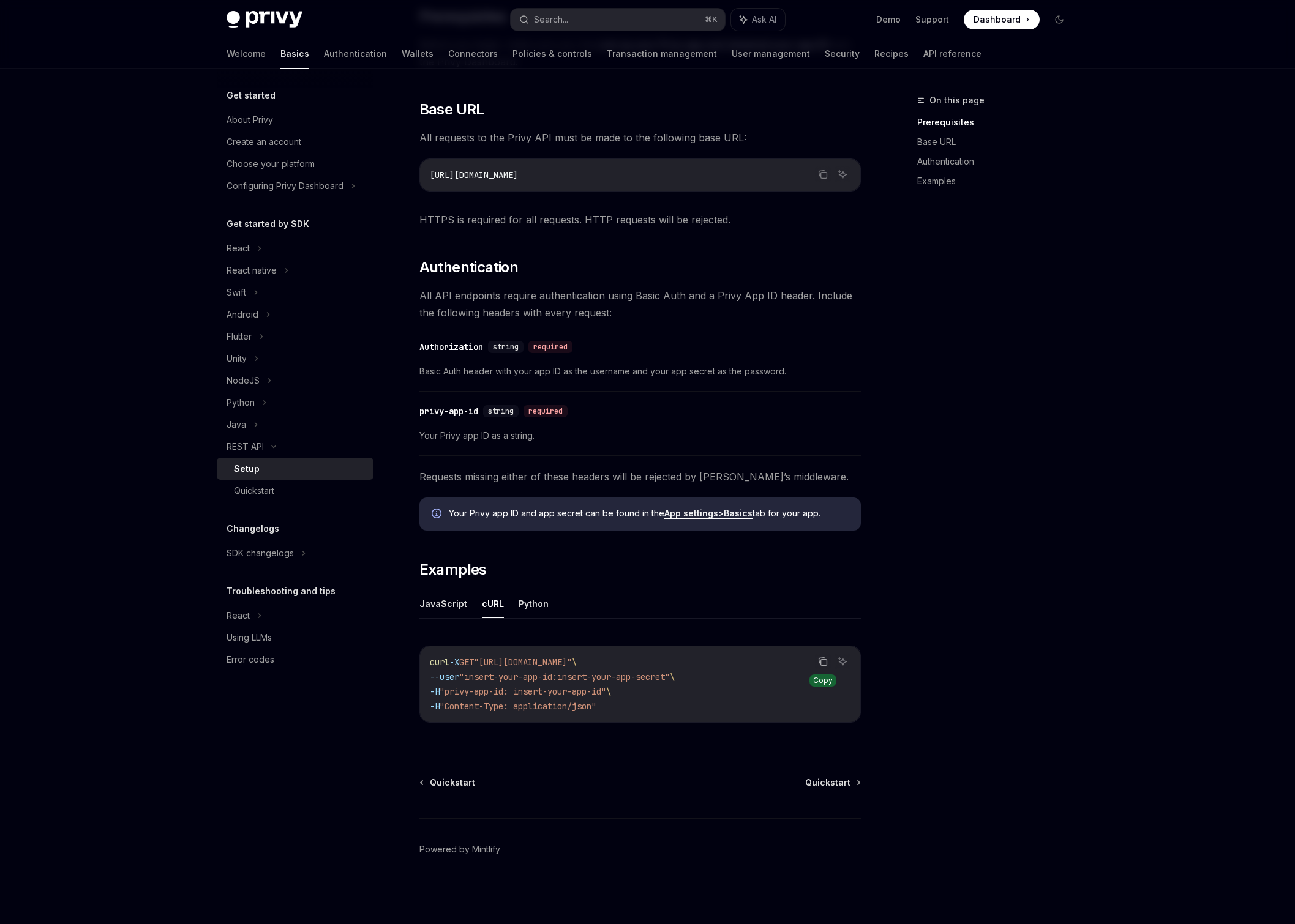
click at [820, 660] on icon "Copy the contents from the code block" at bounding box center [823, 663] width 6 height 6
click at [443, 609] on button "JavaScript" at bounding box center [443, 603] width 48 height 29
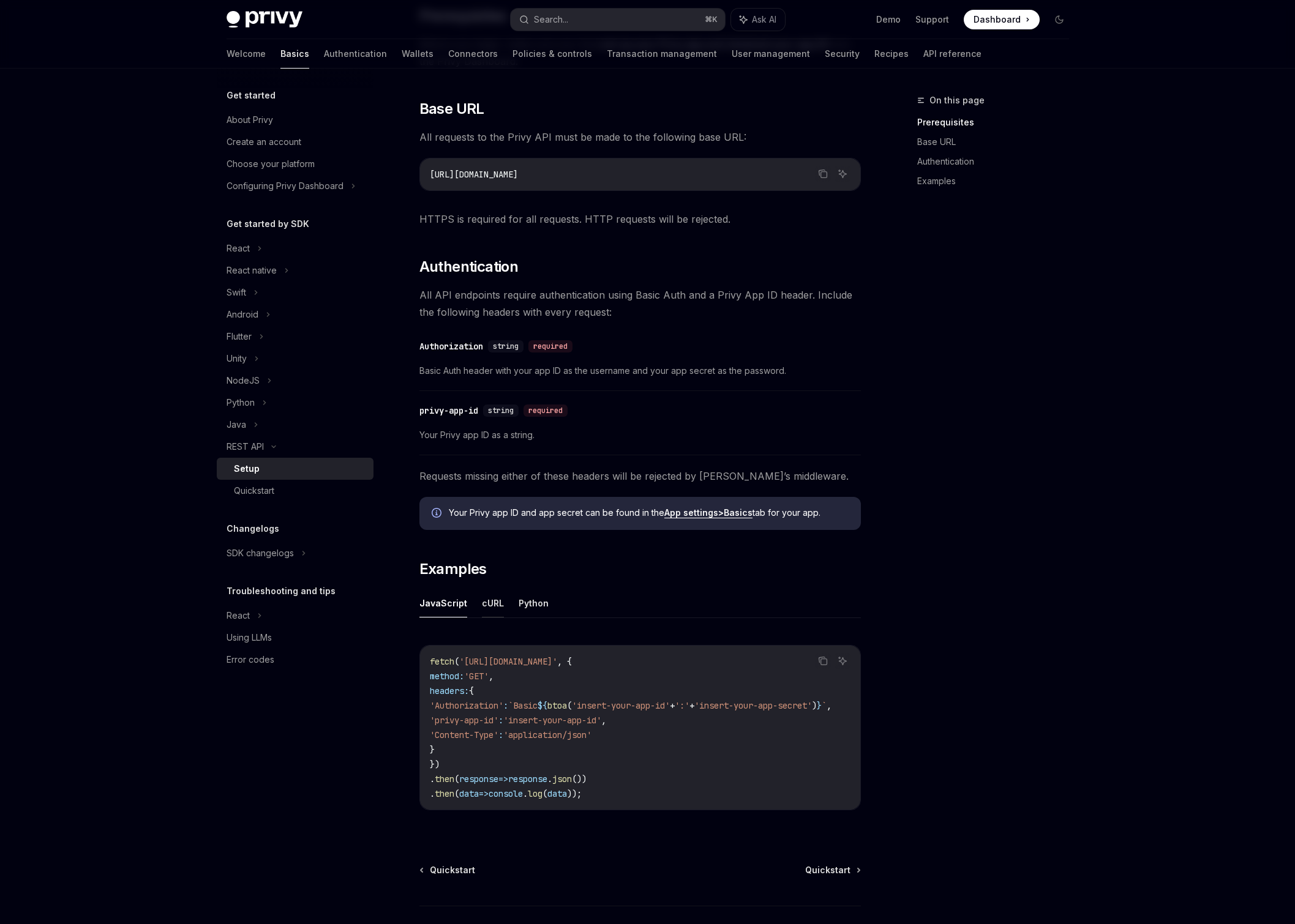
click at [491, 610] on button "cURL" at bounding box center [493, 603] width 22 height 29
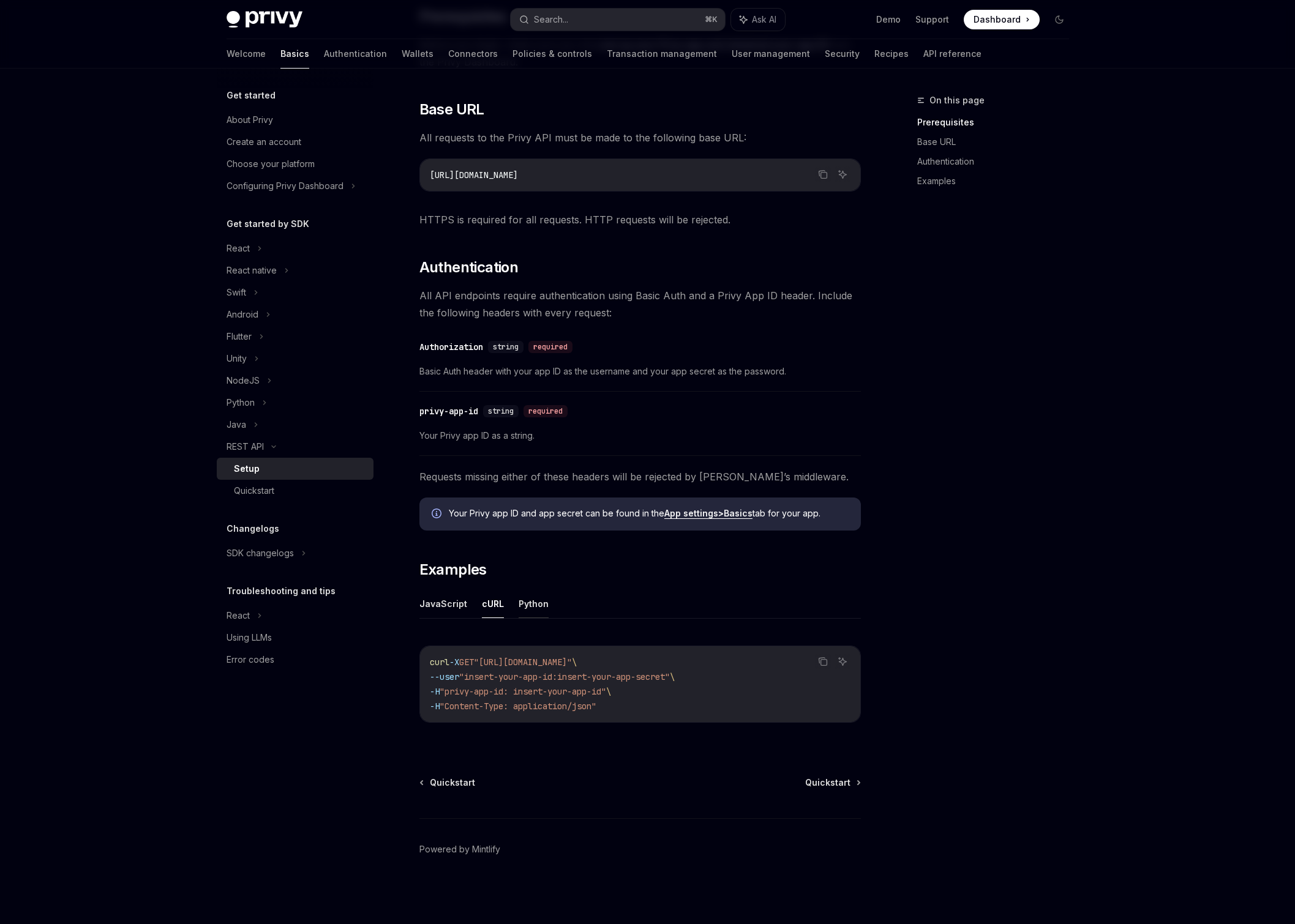
click at [535, 602] on button "Python" at bounding box center [533, 603] width 30 height 29
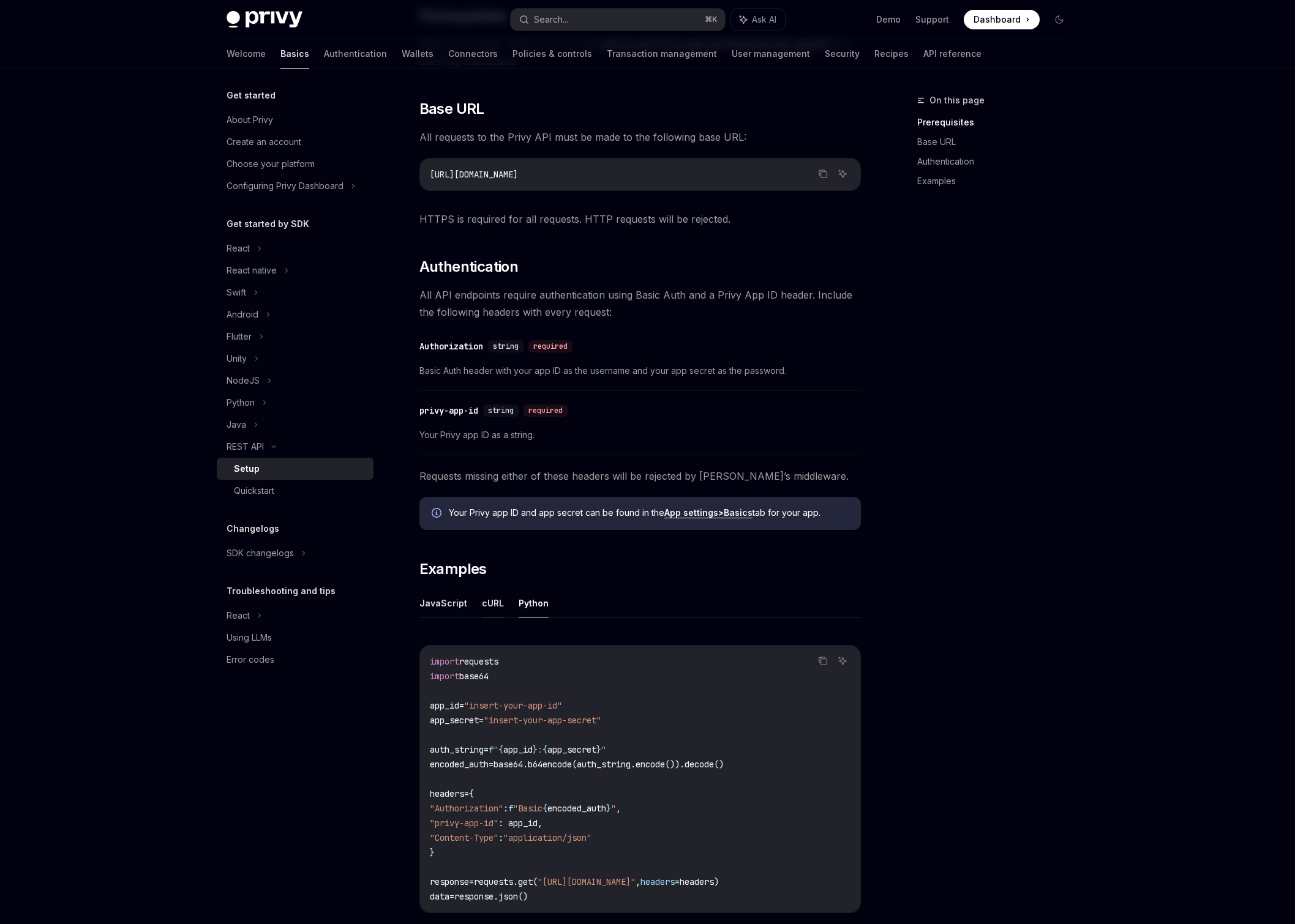
click at [490, 602] on button "cURL" at bounding box center [493, 603] width 22 height 29
type textarea "*"
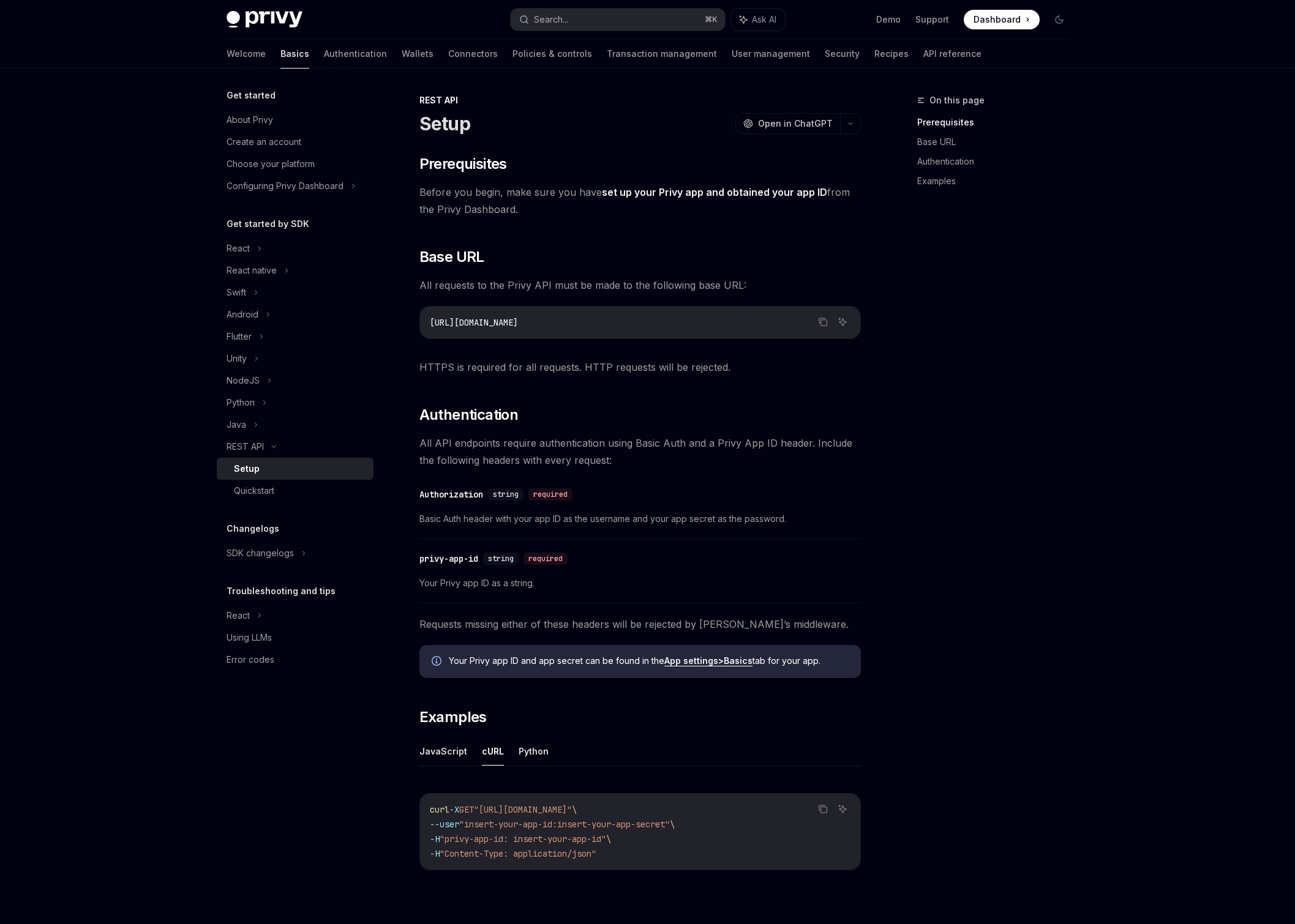
scroll to position [148, 0]
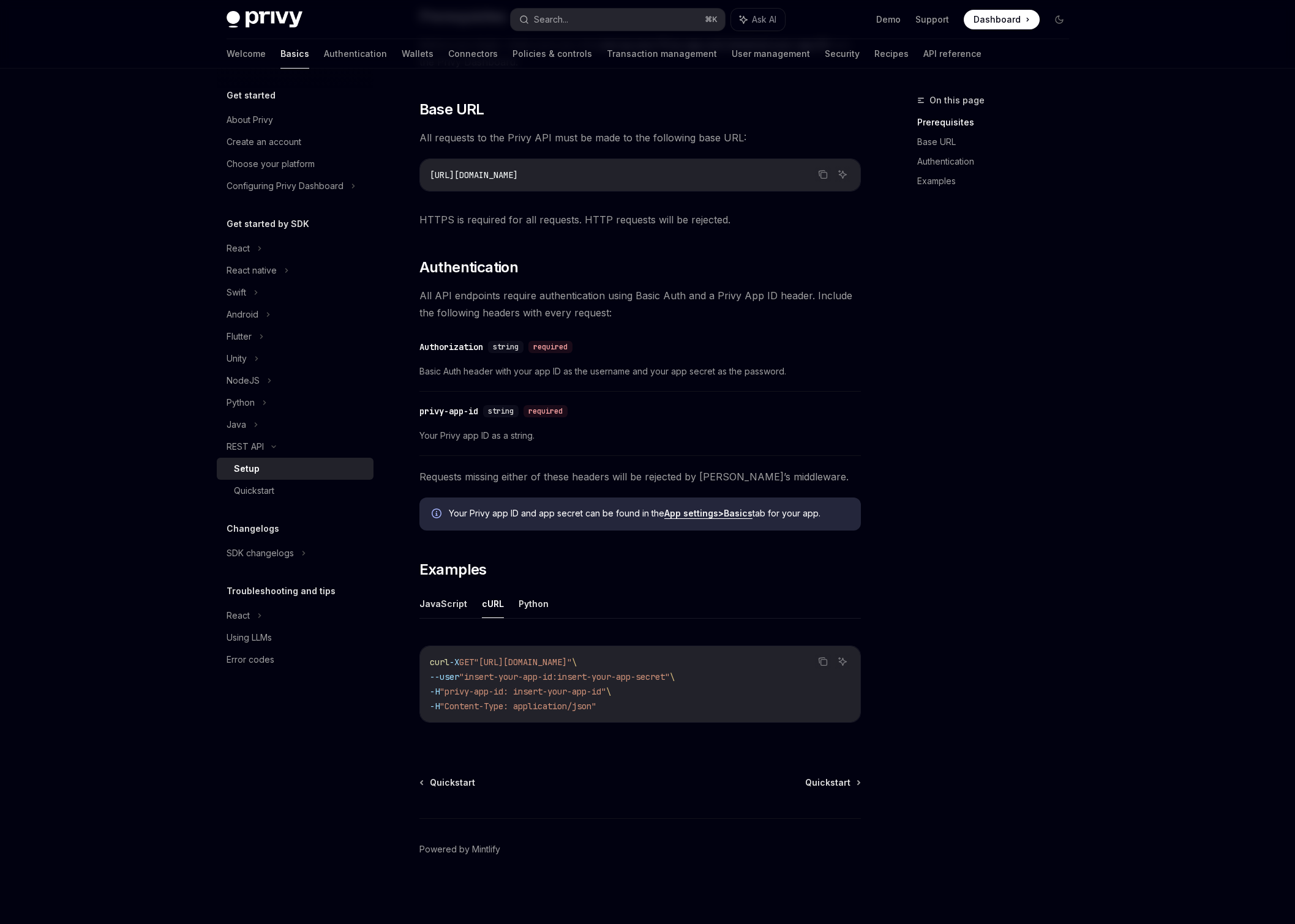
click at [983, 19] on span "Dashboard" at bounding box center [997, 19] width 47 height 13
click at [258, 492] on div "Quickstart" at bounding box center [254, 491] width 41 height 15
type textarea "*"
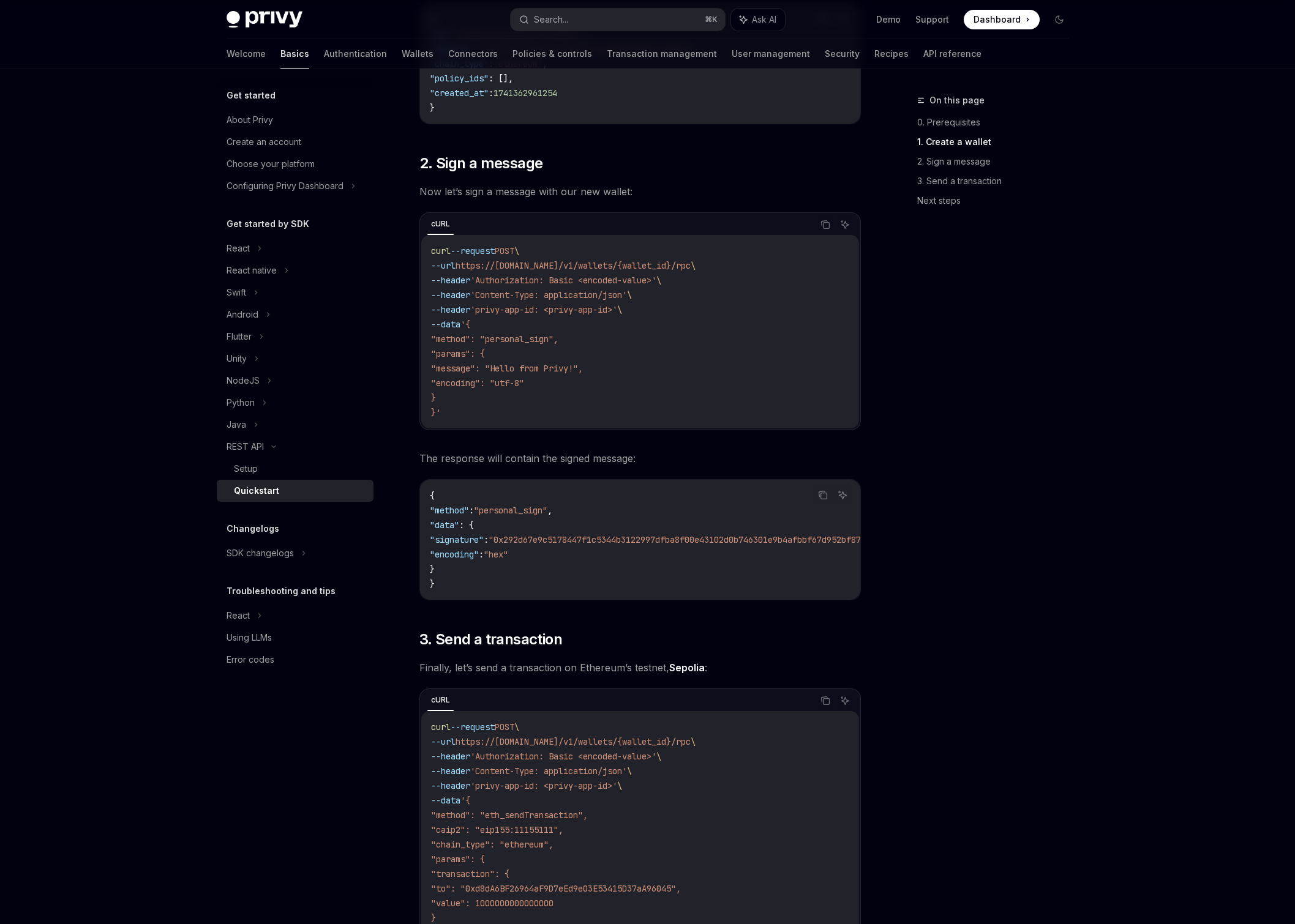
scroll to position [586, 0]
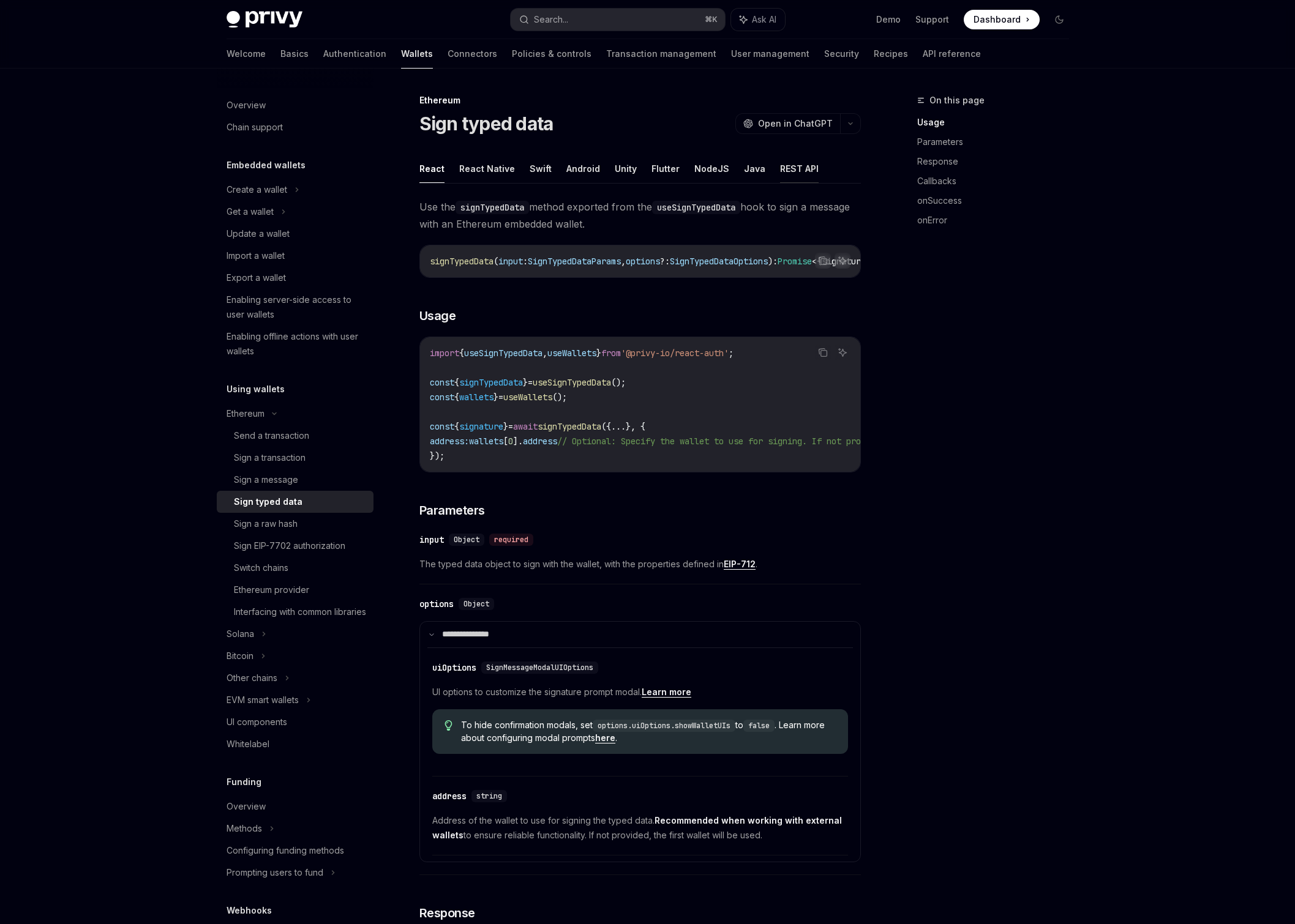
click at [796, 170] on button "REST API" at bounding box center [799, 168] width 38 height 29
type textarea "*"
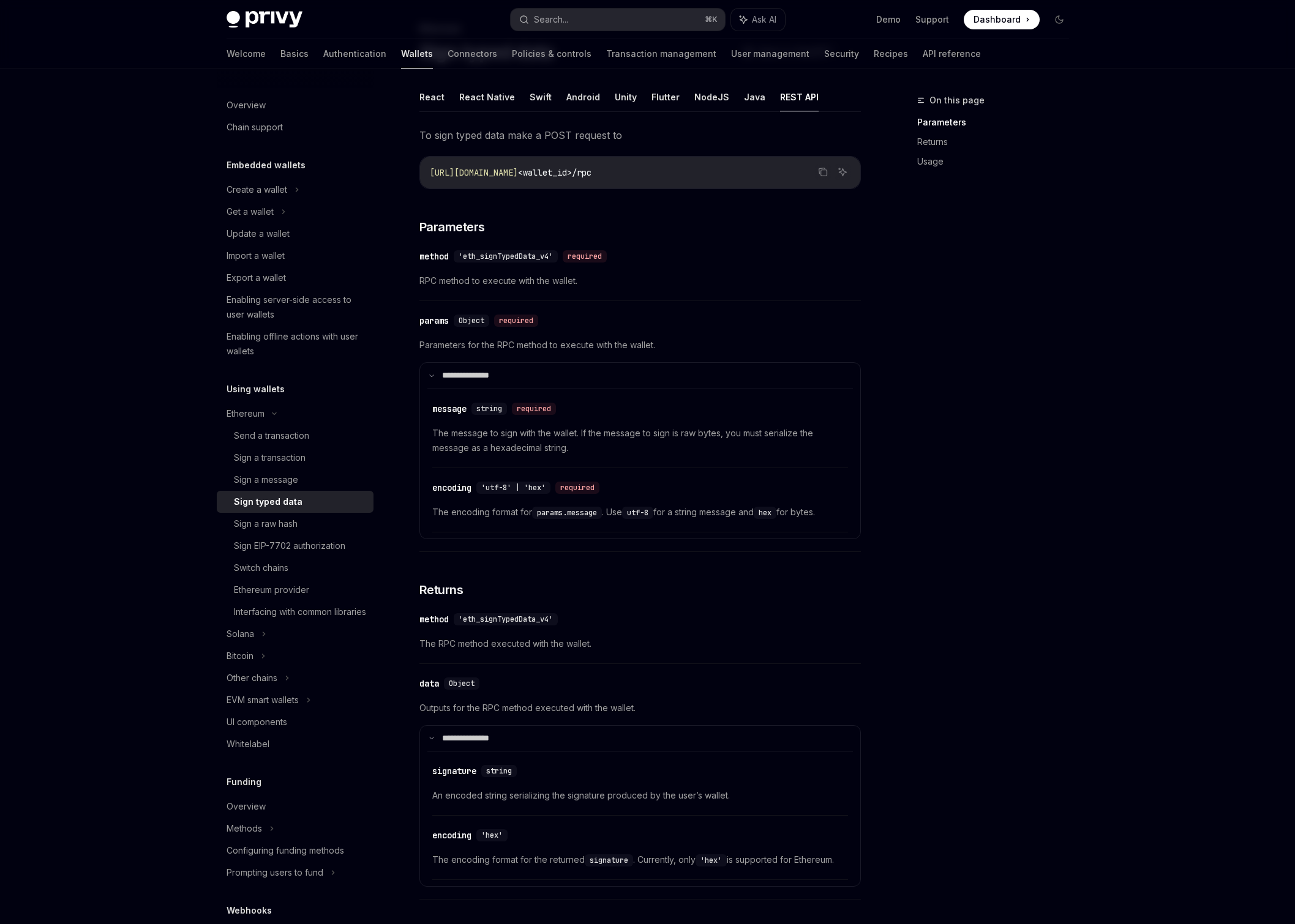
scroll to position [92, 0]
